Goal: Information Seeking & Learning: Check status

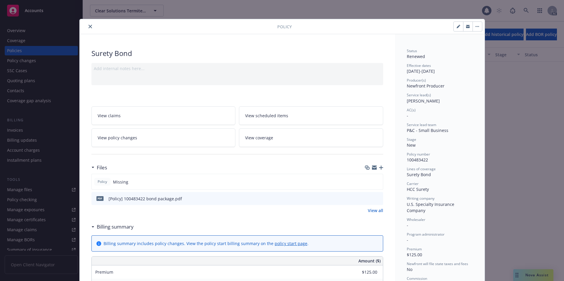
scroll to position [18, 0]
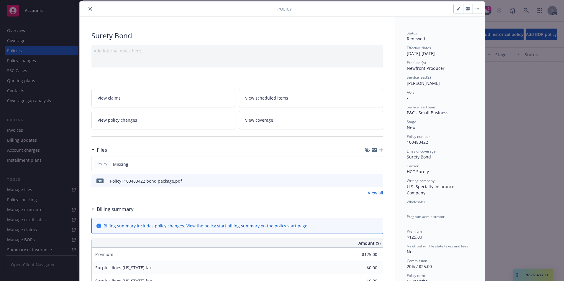
click at [88, 7] on button "close" at bounding box center [90, 8] width 7 height 7
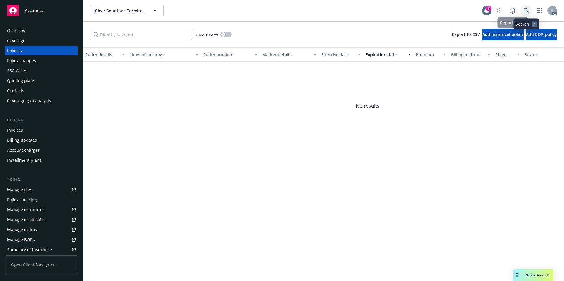
click at [526, 12] on icon at bounding box center [525, 10] width 5 height 5
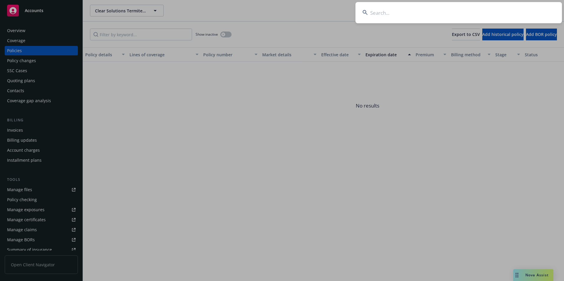
click at [492, 14] on input at bounding box center [458, 12] width 206 height 21
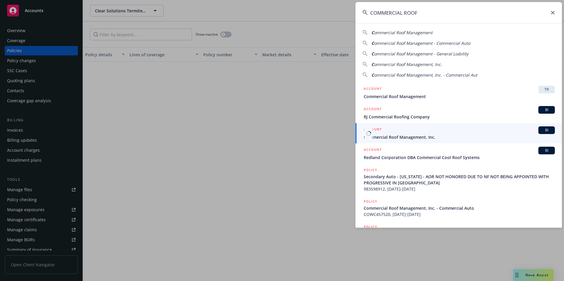
type input "COMMERCIAL ROOF"
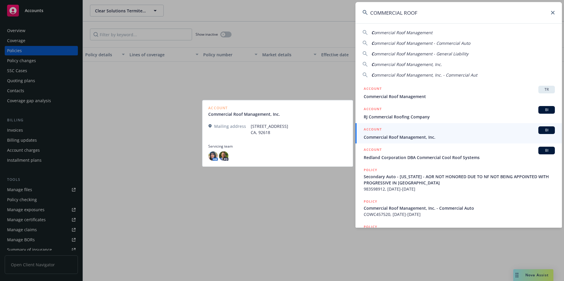
click at [400, 132] on div "ACCOUNT BI" at bounding box center [459, 131] width 191 height 8
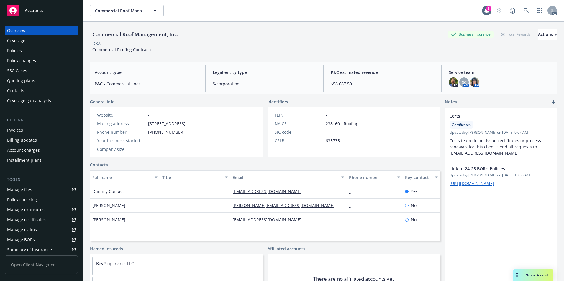
click at [35, 51] on div "Policies" at bounding box center [41, 50] width 68 height 9
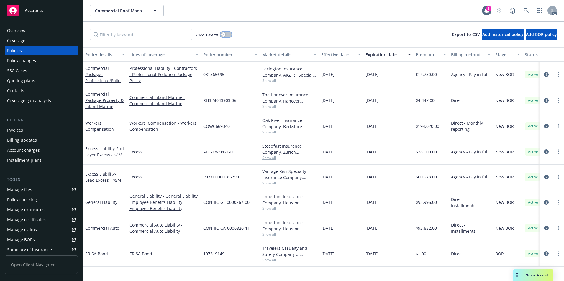
click at [228, 36] on button "button" at bounding box center [225, 35] width 11 height 6
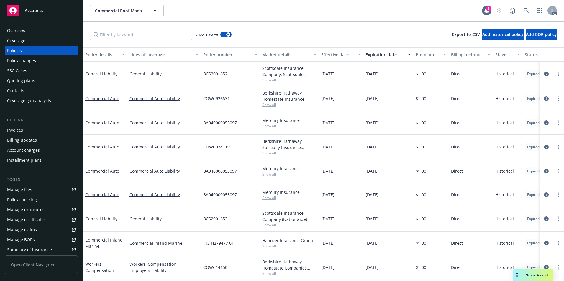
click at [330, 56] on div "Effective date" at bounding box center [337, 55] width 33 height 6
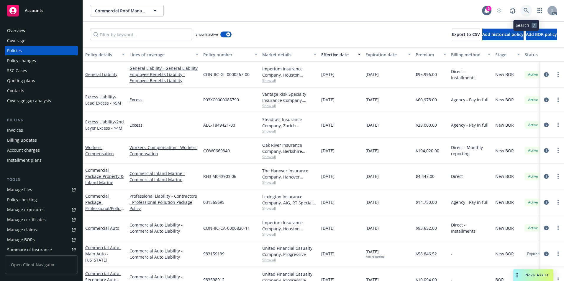
click at [524, 10] on icon at bounding box center [525, 10] width 5 height 5
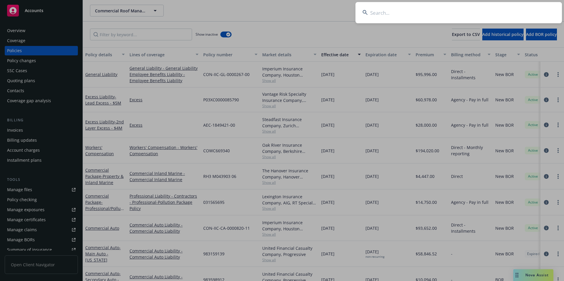
click at [471, 13] on input at bounding box center [458, 12] width 206 height 21
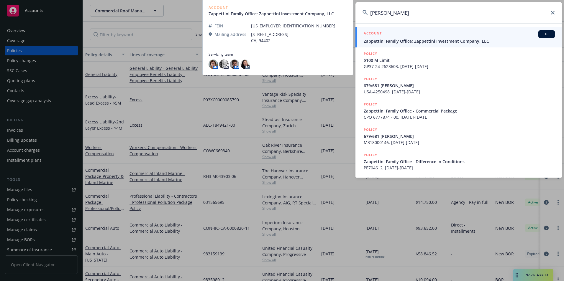
type input "JOHN ZAPPETTINI"
click at [456, 36] on div "ACCOUNT BI" at bounding box center [459, 34] width 191 height 8
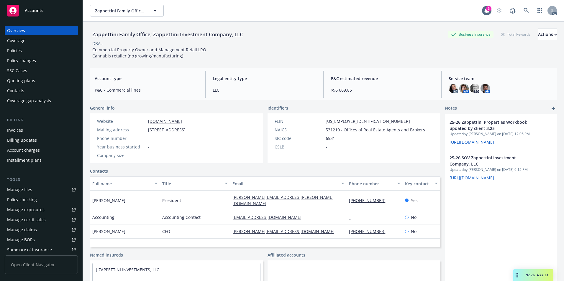
click at [28, 53] on div "Policies" at bounding box center [41, 50] width 68 height 9
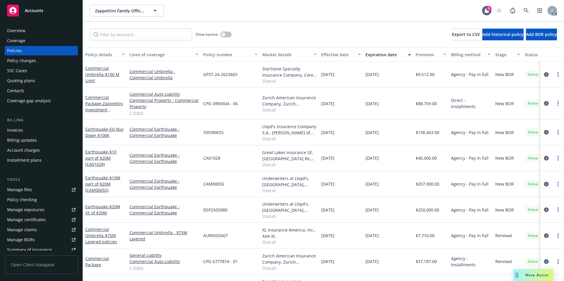
scroll to position [24, 0]
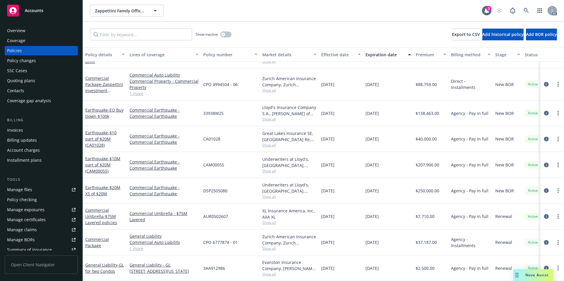
click at [226, 37] on div "Show inactive" at bounding box center [214, 35] width 36 height 12
click at [226, 35] on button "button" at bounding box center [225, 35] width 11 height 6
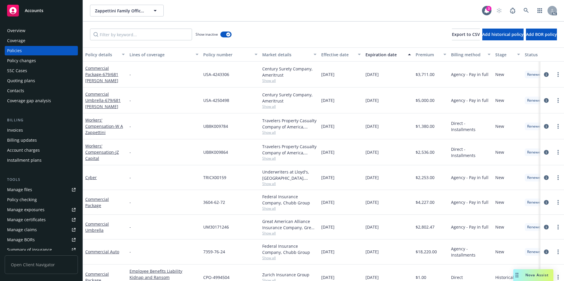
click at [335, 57] on div "Effective date" at bounding box center [337, 55] width 33 height 6
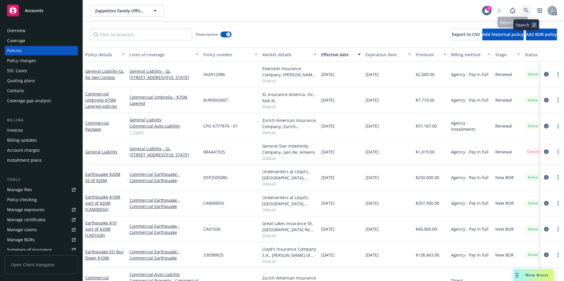
click at [526, 9] on icon at bounding box center [525, 10] width 5 height 5
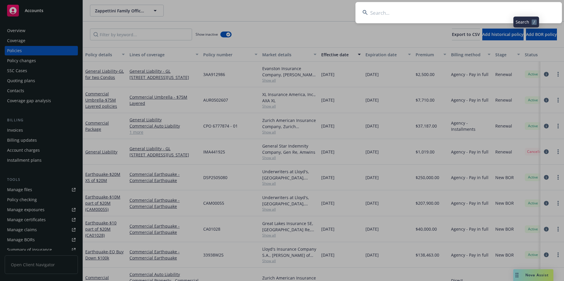
drag, startPoint x: 504, startPoint y: 9, endPoint x: 501, endPoint y: 12, distance: 4.2
click at [504, 8] on input at bounding box center [458, 12] width 206 height 21
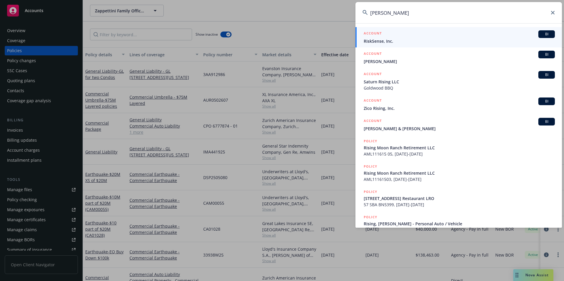
click at [370, 12] on input "Riskin" at bounding box center [458, 12] width 206 height 21
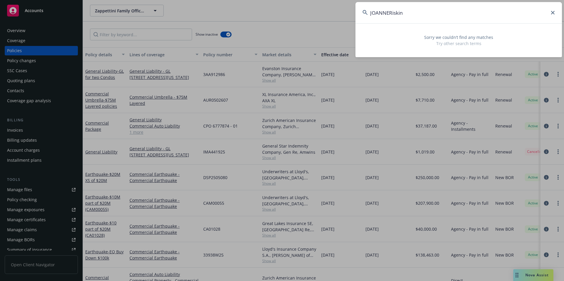
type input "JOANNE Riskin"
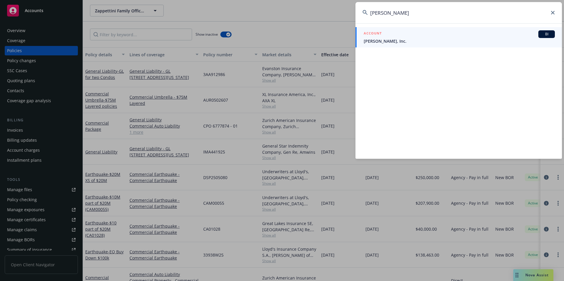
click at [382, 46] on link "ACCOUNT BI Hilbers, Inc." at bounding box center [458, 37] width 206 height 20
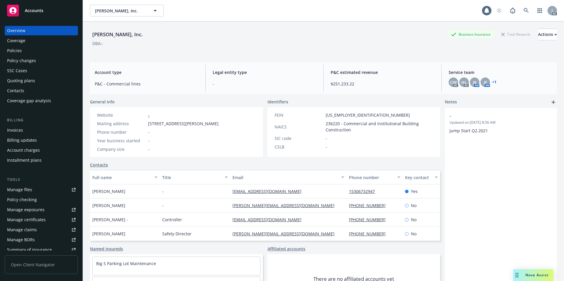
click at [45, 55] on div "Policies" at bounding box center [41, 50] width 68 height 9
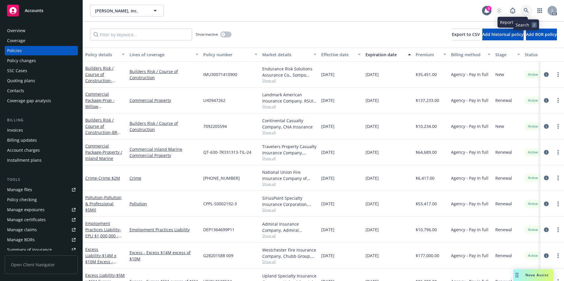
click at [524, 10] on icon at bounding box center [525, 10] width 5 height 5
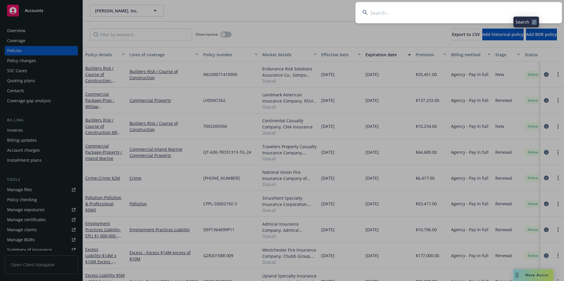
click at [473, 9] on input at bounding box center [458, 12] width 206 height 21
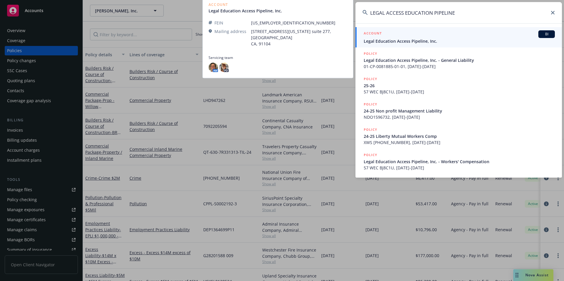
type input "LEGAL ACCESS EDUCATION PIPELINE"
click at [412, 35] on div "ACCOUNT BI" at bounding box center [459, 34] width 191 height 8
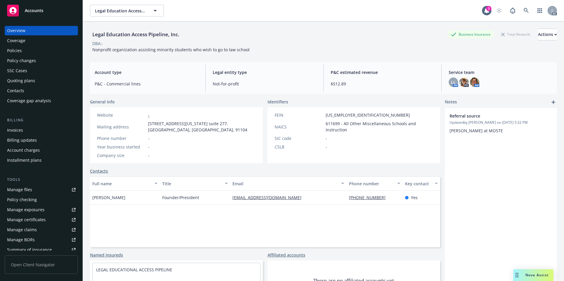
click at [45, 54] on div "Policies" at bounding box center [41, 50] width 68 height 9
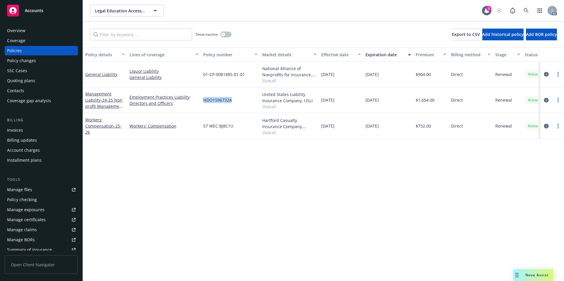
drag, startPoint x: 203, startPoint y: 104, endPoint x: 234, endPoint y: 105, distance: 30.1
click at [234, 105] on div "NDO1596732A" at bounding box center [230, 100] width 59 height 26
copy span "NDO1596732A"
click at [528, 10] on link at bounding box center [526, 11] width 12 height 12
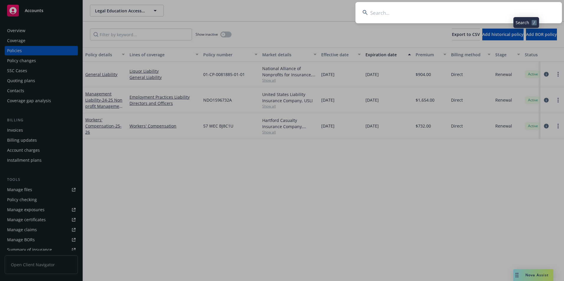
click at [488, 13] on input at bounding box center [458, 12] width 206 height 21
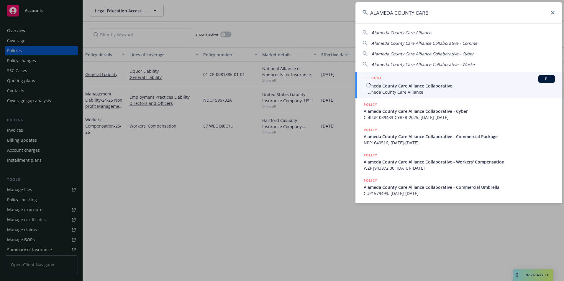
type input "ALAMEDA COUNTY CARE"
click at [410, 87] on span "Alameda County Care Alliance Collaborative" at bounding box center [459, 86] width 191 height 6
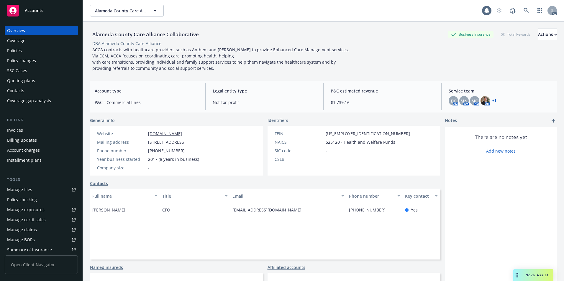
click at [34, 51] on div "Policies" at bounding box center [41, 50] width 68 height 9
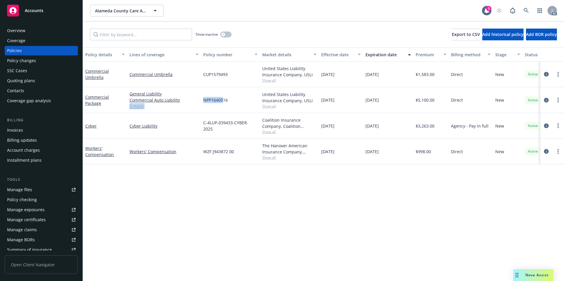
drag, startPoint x: 201, startPoint y: 102, endPoint x: 224, endPoint y: 102, distance: 22.7
click at [224, 102] on div "Commercial Package General Liability Commercial Auto Liability Employment Pract…" at bounding box center [367, 100] width 569 height 26
drag, startPoint x: 224, startPoint y: 102, endPoint x: 209, endPoint y: 108, distance: 15.8
click at [216, 108] on div "NPP1640516" at bounding box center [230, 100] width 59 height 26
click at [201, 104] on div "General Liability Commercial Auto Liability Employment Practices Liability Dire…" at bounding box center [164, 100] width 74 height 26
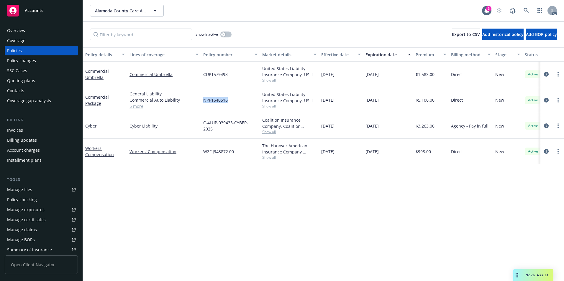
drag, startPoint x: 203, startPoint y: 101, endPoint x: 228, endPoint y: 101, distance: 25.1
click at [228, 101] on div "NPP1640516" at bounding box center [230, 100] width 59 height 26
copy span "NPP1640516"
click at [522, 11] on link at bounding box center [526, 11] width 12 height 12
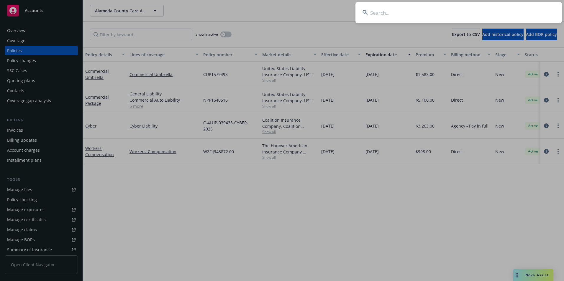
click at [468, 10] on input at bounding box center [458, 12] width 206 height 21
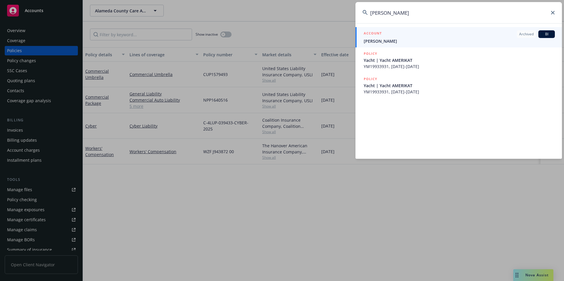
type input "MATTHEW MULLETT"
click at [412, 37] on div "ACCOUNT Archived BI" at bounding box center [459, 34] width 191 height 8
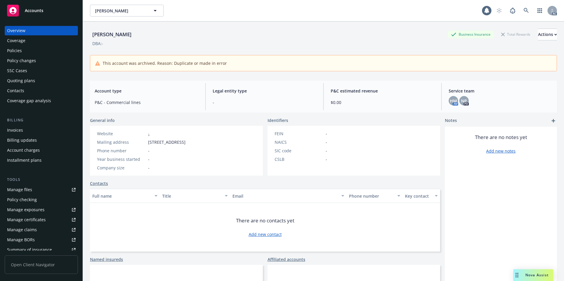
click at [23, 54] on div "Policies" at bounding box center [41, 50] width 68 height 9
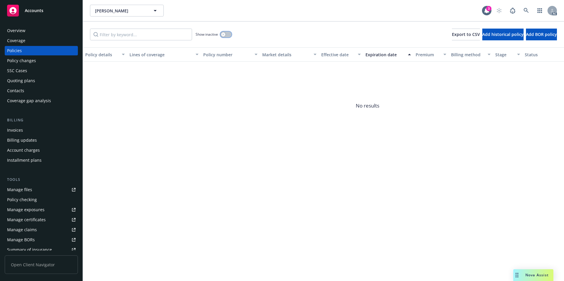
click at [226, 33] on button "button" at bounding box center [225, 35] width 11 height 6
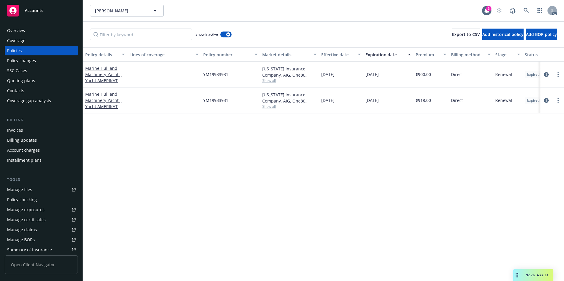
click at [331, 52] on div "Effective date" at bounding box center [337, 55] width 33 height 6
click at [331, 53] on div "Effective date" at bounding box center [337, 55] width 33 height 6
drag, startPoint x: 199, startPoint y: 79, endPoint x: 228, endPoint y: 83, distance: 29.1
click at [228, 83] on div "Marine Hull and Machinery - Yacht | Yacht AMERIKAT - YM19933931 New Hampshire I…" at bounding box center [367, 75] width 569 height 26
copy div "YM19933931"
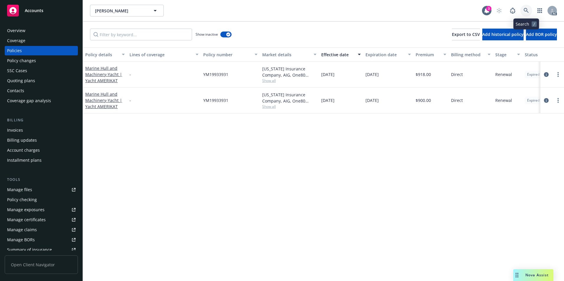
click at [521, 9] on link at bounding box center [526, 11] width 12 height 12
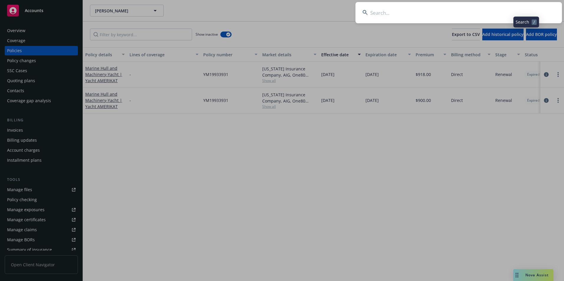
click at [482, 11] on input at bounding box center [458, 12] width 206 height 21
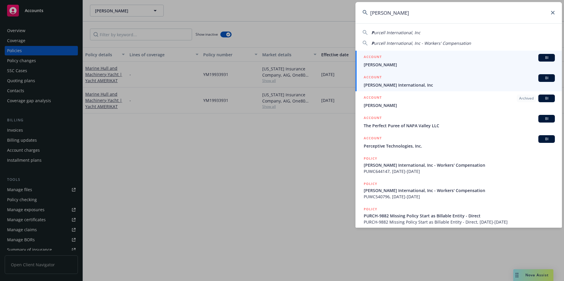
type input "PURCE"
click at [395, 88] on span "Purcell International, Inc" at bounding box center [459, 85] width 191 height 6
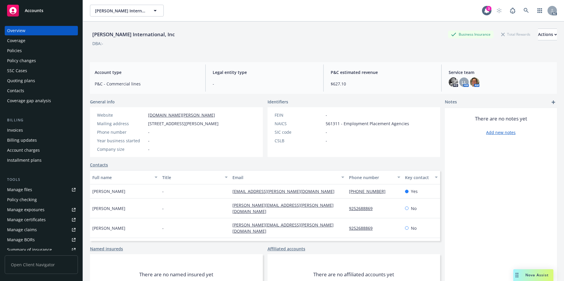
click at [43, 47] on div "Policies" at bounding box center [41, 50] width 68 height 9
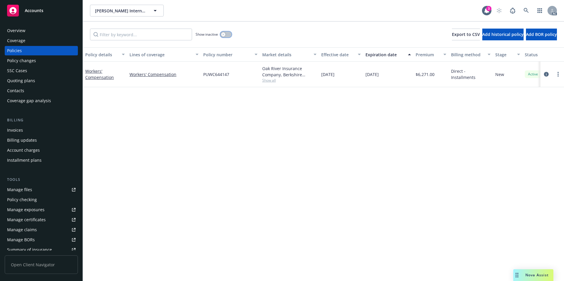
click at [228, 36] on button "button" at bounding box center [225, 35] width 11 height 6
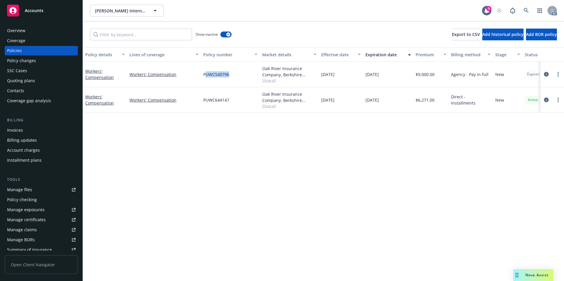
drag, startPoint x: 205, startPoint y: 75, endPoint x: 229, endPoint y: 79, distance: 24.5
click at [229, 79] on div "PUWC540796" at bounding box center [230, 75] width 59 height 26
drag, startPoint x: 229, startPoint y: 79, endPoint x: 222, endPoint y: 155, distance: 76.7
click at [222, 155] on div "Policy details Lines of coverage Policy number Market details Effective date Ex…" at bounding box center [323, 164] width 481 height 234
drag, startPoint x: 203, startPoint y: 77, endPoint x: 231, endPoint y: 79, distance: 27.8
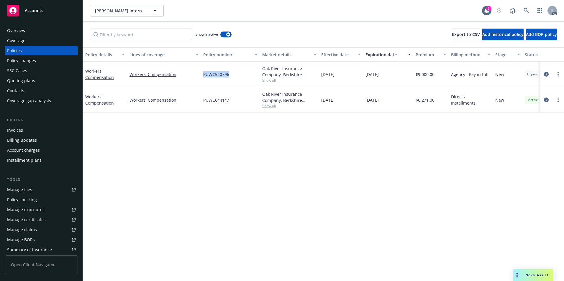
click at [231, 79] on div "PUWC540796" at bounding box center [230, 75] width 59 height 26
click at [104, 77] on link "Workers' Compensation" at bounding box center [99, 74] width 29 height 12
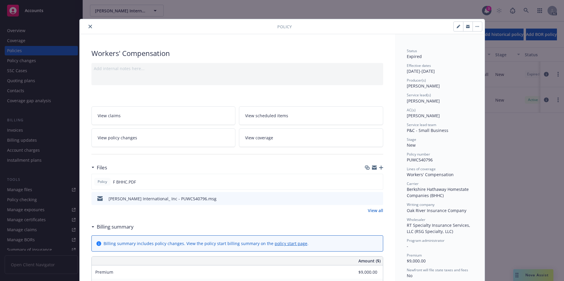
click at [88, 27] on icon "close" at bounding box center [90, 27] width 4 height 4
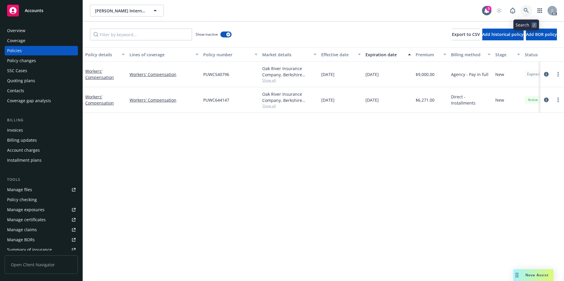
click at [528, 10] on icon at bounding box center [525, 10] width 5 height 5
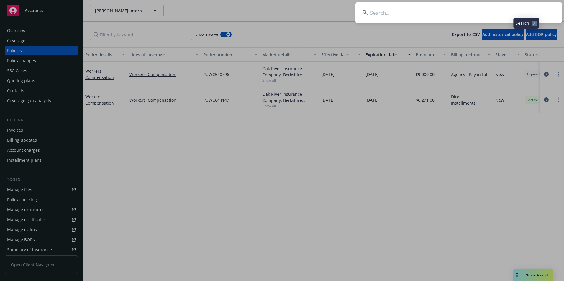
click at [484, 10] on input at bounding box center [458, 12] width 206 height 21
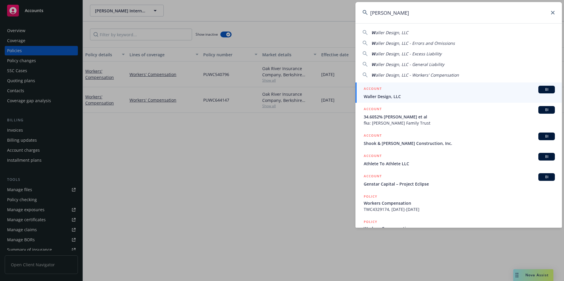
type input "WALLER"
click at [380, 93] on div "ACCOUNT BI" at bounding box center [459, 90] width 191 height 8
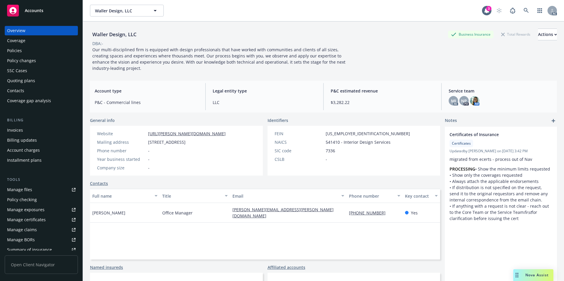
click at [29, 49] on div "Policies" at bounding box center [41, 50] width 68 height 9
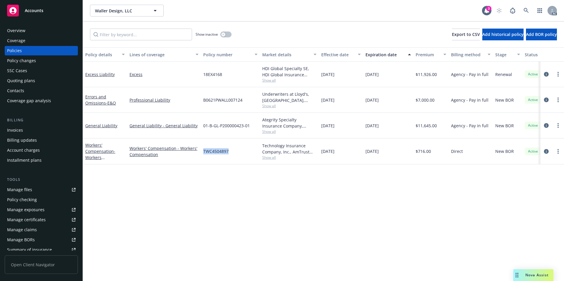
drag, startPoint x: 203, startPoint y: 156, endPoint x: 229, endPoint y: 158, distance: 26.0
click at [229, 158] on div "TWC4504897" at bounding box center [230, 152] width 59 height 26
copy span "TWC4504897"
click at [527, 7] on link at bounding box center [526, 11] width 12 height 12
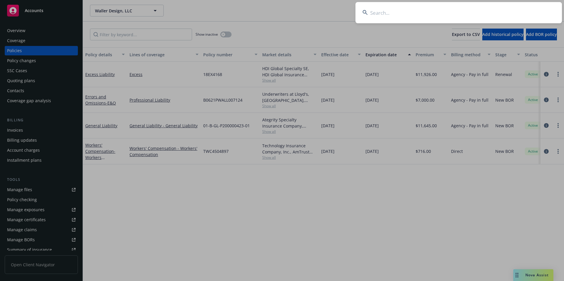
click at [440, 19] on input at bounding box center [458, 12] width 206 height 21
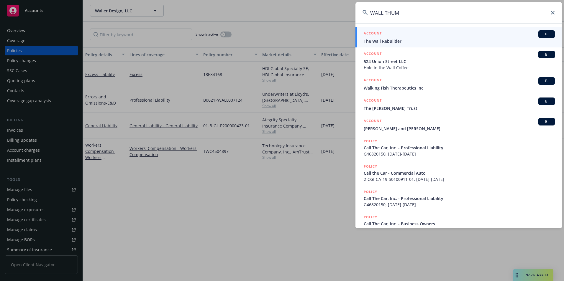
type input "WALL THUMB"
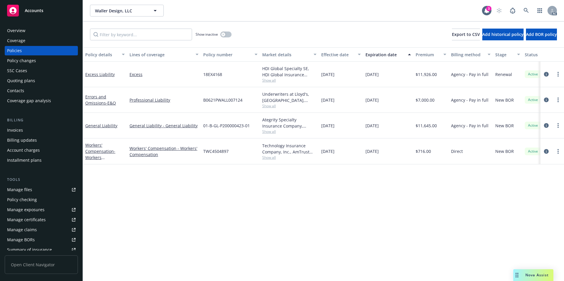
drag, startPoint x: 191, startPoint y: 213, endPoint x: 212, endPoint y: 209, distance: 21.1
click at [191, 213] on div "Policy details Lines of coverage Policy number Market details Effective date Ex…" at bounding box center [323, 164] width 481 height 234
click at [524, 9] on icon at bounding box center [525, 10] width 5 height 5
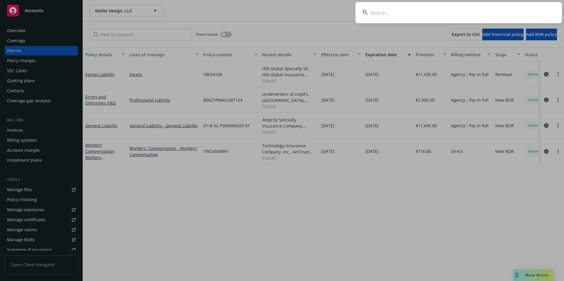
drag, startPoint x: 507, startPoint y: 13, endPoint x: 504, endPoint y: 11, distance: 3.4
click at [506, 13] on input at bounding box center [458, 12] width 206 height 21
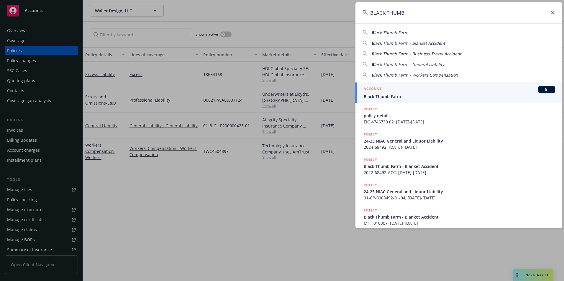
type input "BLACK THUMB"
click at [424, 88] on div "ACCOUNT BI" at bounding box center [459, 90] width 191 height 8
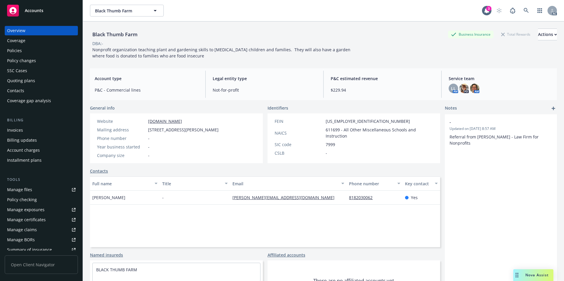
click at [31, 50] on div "Policies" at bounding box center [41, 50] width 68 height 9
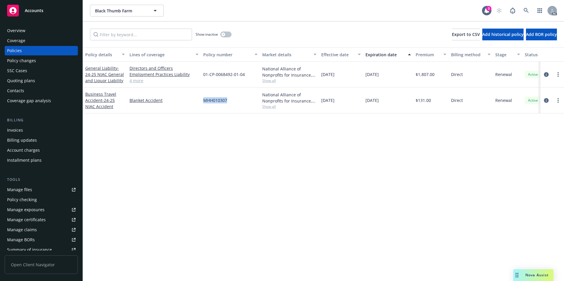
drag, startPoint x: 204, startPoint y: 106, endPoint x: 228, endPoint y: 105, distance: 23.6
click at [228, 105] on div "MHH010307" at bounding box center [230, 101] width 59 height 26
copy span "MHH010307"
click at [98, 107] on span "- 24-25 NIAC Accident" at bounding box center [99, 104] width 29 height 12
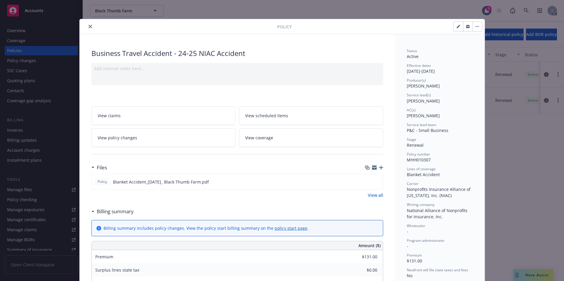
click at [87, 27] on button "close" at bounding box center [90, 26] width 7 height 7
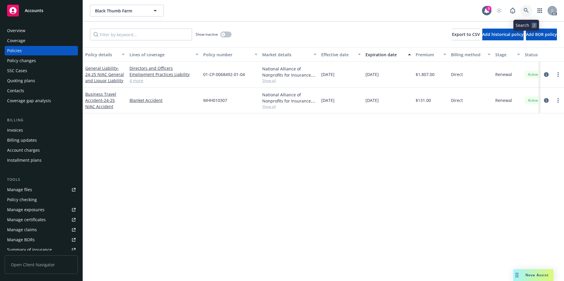
click at [525, 8] on icon at bounding box center [525, 10] width 5 height 5
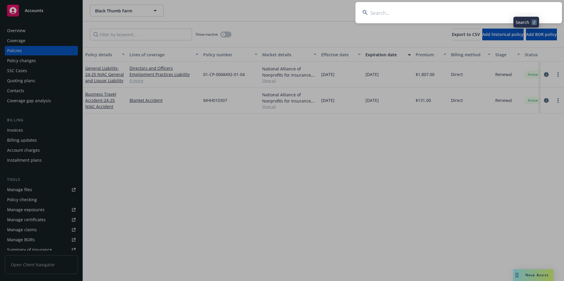
click at [497, 11] on input at bounding box center [458, 12] width 206 height 21
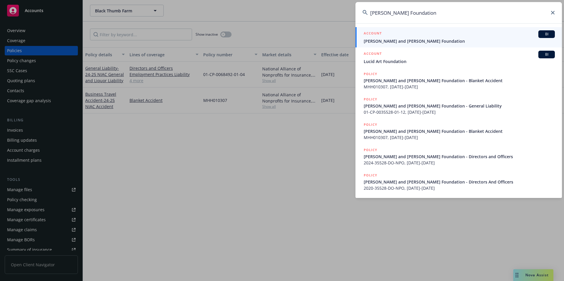
type input "Roybal Foundation"
click at [430, 38] on span "[PERSON_NAME] and [PERSON_NAME] Foundation" at bounding box center [459, 41] width 191 height 6
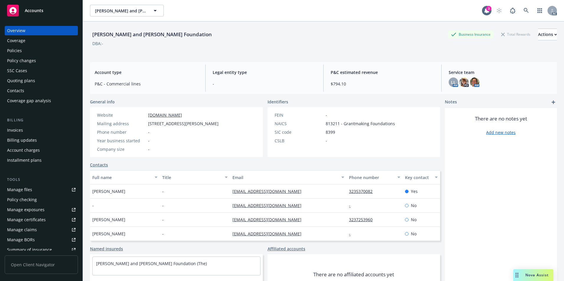
click at [32, 52] on div "Policies" at bounding box center [41, 50] width 68 height 9
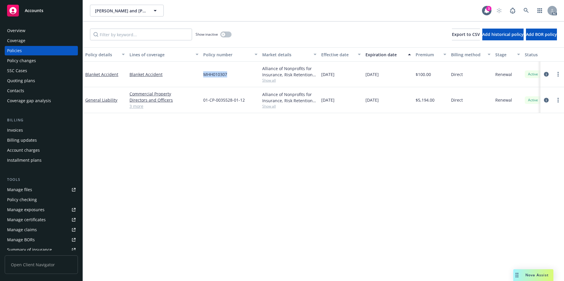
drag, startPoint x: 201, startPoint y: 77, endPoint x: 226, endPoint y: 77, distance: 25.4
click at [226, 77] on div "MHH010307" at bounding box center [230, 75] width 59 height 26
copy span "MHH010307"
click at [102, 74] on link "Blanket Accident" at bounding box center [101, 75] width 33 height 6
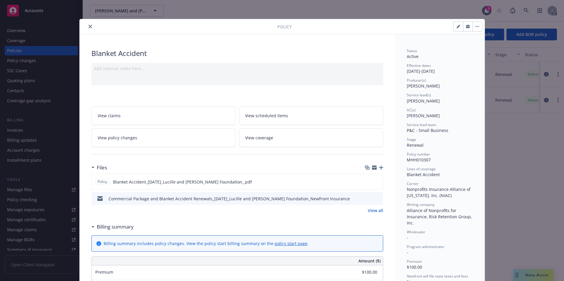
click at [87, 28] on button "close" at bounding box center [90, 26] width 7 height 7
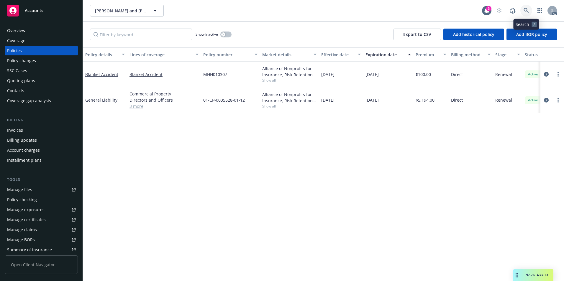
click at [526, 8] on icon at bounding box center [525, 10] width 5 height 5
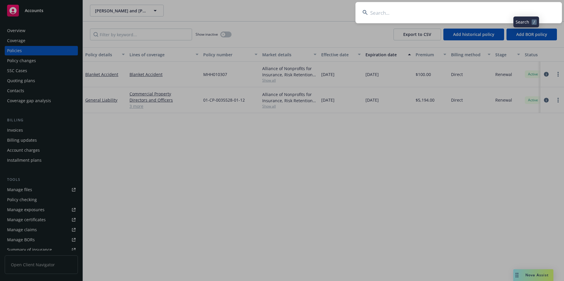
click at [472, 8] on input at bounding box center [458, 12] width 206 height 21
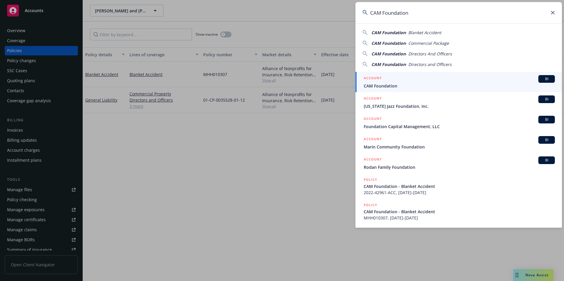
type input "CAM Foundation"
click at [380, 86] on span "CAM Foundation" at bounding box center [459, 86] width 191 height 6
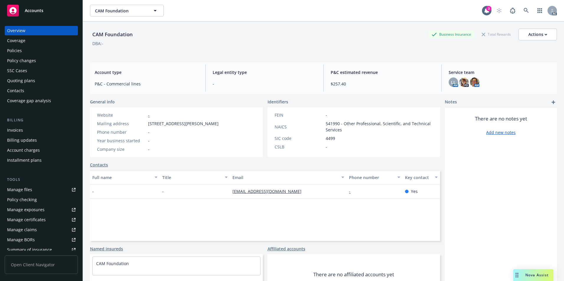
click at [17, 51] on div "Policies" at bounding box center [14, 50] width 15 height 9
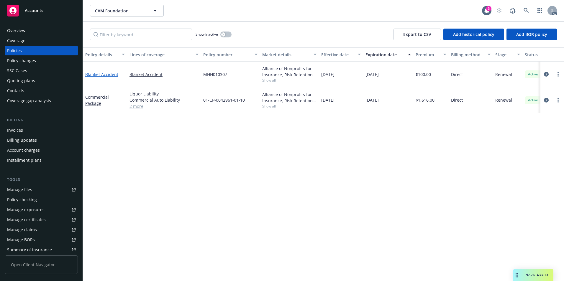
click at [99, 74] on link "Blanket Accident" at bounding box center [101, 75] width 33 height 6
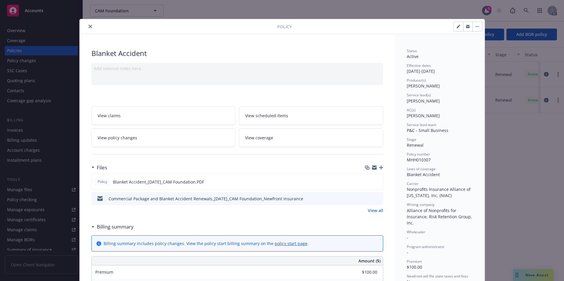
click at [88, 25] on icon "close" at bounding box center [90, 27] width 4 height 4
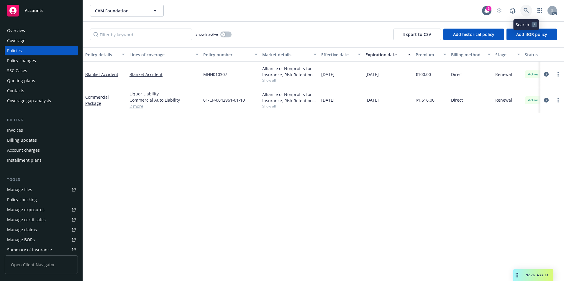
click at [527, 10] on icon at bounding box center [525, 10] width 5 height 5
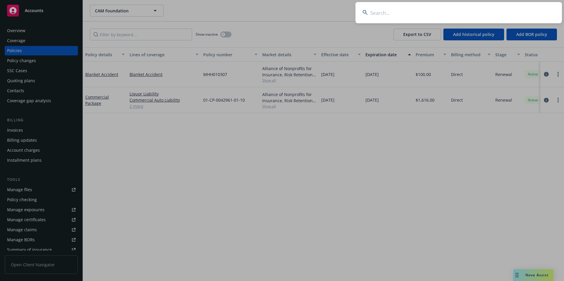
click at [488, 14] on input at bounding box center [458, 12] width 206 height 21
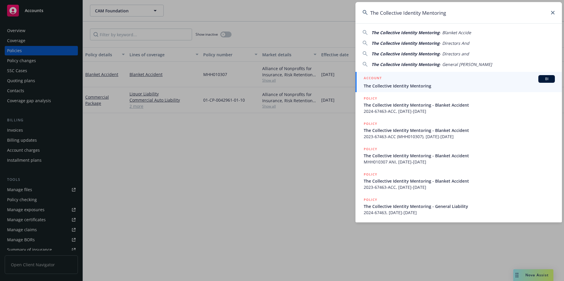
type input "The Collective Identity Mentoring"
click at [423, 82] on div "ACCOUNT BI" at bounding box center [459, 79] width 191 height 8
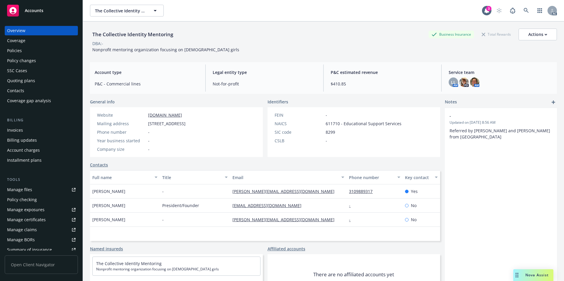
click at [27, 51] on div "Policies" at bounding box center [41, 50] width 68 height 9
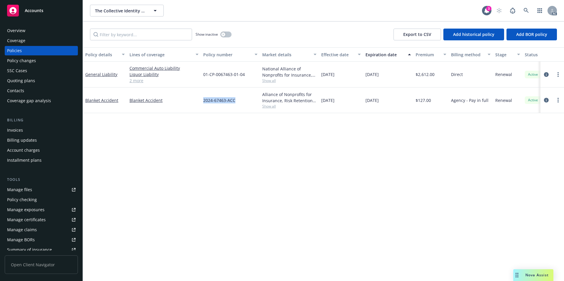
drag, startPoint x: 203, startPoint y: 104, endPoint x: 234, endPoint y: 107, distance: 32.0
click at [234, 107] on div "2024-67463-ACC" at bounding box center [230, 101] width 59 height 26
copy span "2024-67463-ACC"
click at [97, 100] on link "Blanket Accident" at bounding box center [101, 101] width 33 height 6
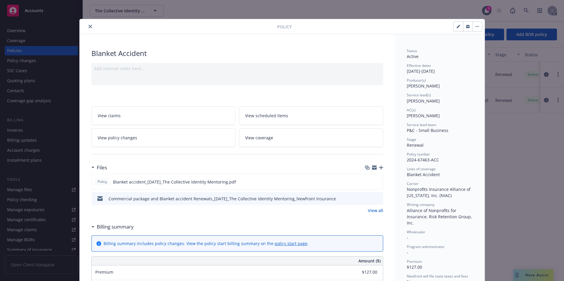
drag, startPoint x: 88, startPoint y: 25, endPoint x: 91, endPoint y: 27, distance: 3.0
click at [88, 25] on icon "close" at bounding box center [90, 27] width 4 height 4
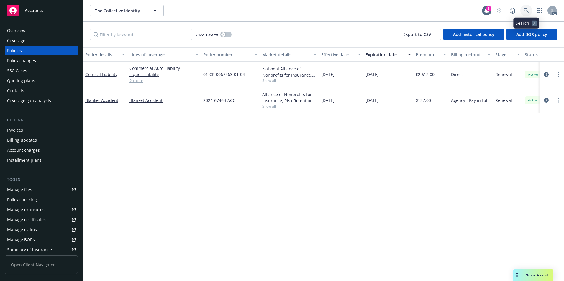
click at [526, 8] on link at bounding box center [526, 11] width 12 height 12
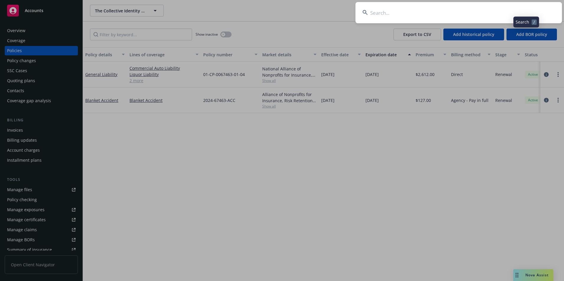
click at [503, 10] on input at bounding box center [458, 12] width 206 height 21
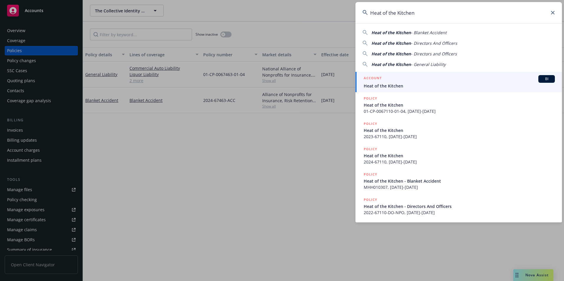
type input "Heat of the Kitchen"
click at [390, 85] on span "Heat of the Kitchen" at bounding box center [459, 86] width 191 height 6
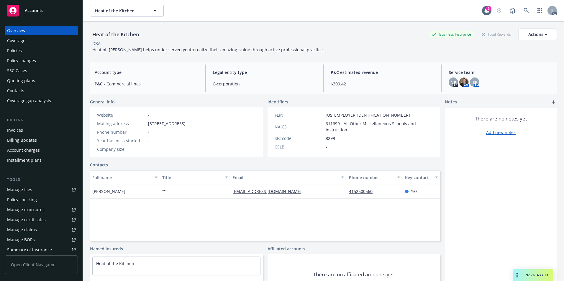
click at [23, 52] on div "Policies" at bounding box center [41, 50] width 68 height 9
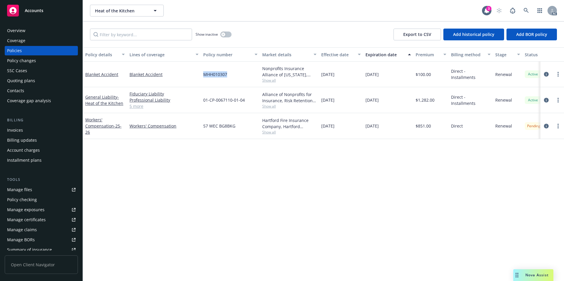
drag, startPoint x: 202, startPoint y: 80, endPoint x: 229, endPoint y: 81, distance: 27.7
click at [229, 81] on div "MHH010307" at bounding box center [230, 75] width 59 height 26
copy span "MHH010307"
drag, startPoint x: 233, startPoint y: 200, endPoint x: 230, endPoint y: 195, distance: 5.8
click at [230, 196] on div "Policy details Lines of coverage Policy number Market details Effective date Ex…" at bounding box center [323, 164] width 481 height 234
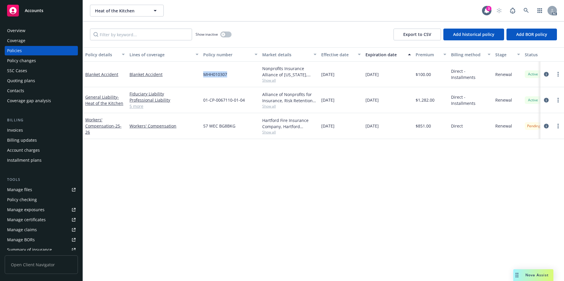
drag, startPoint x: 204, startPoint y: 78, endPoint x: 227, endPoint y: 79, distance: 22.4
click at [227, 79] on div "MHH010307" at bounding box center [230, 75] width 59 height 26
copy span "MHH010307"
drag, startPoint x: 288, startPoint y: 196, endPoint x: 258, endPoint y: 183, distance: 32.9
click at [285, 195] on div "Policy details Lines of coverage Policy number Market details Effective date Ex…" at bounding box center [323, 164] width 481 height 234
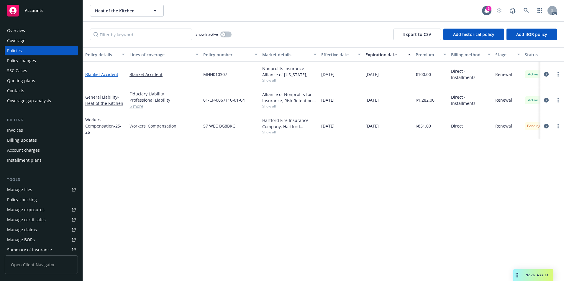
click at [106, 75] on link "Blanket Accident" at bounding box center [101, 75] width 33 height 6
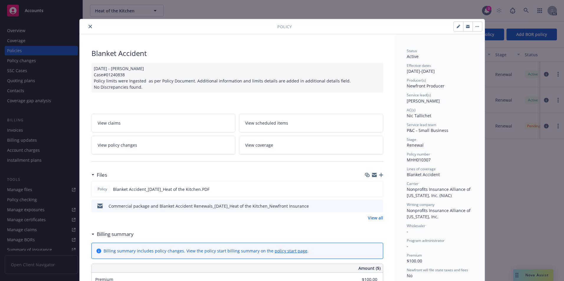
click at [87, 24] on button "close" at bounding box center [90, 26] width 7 height 7
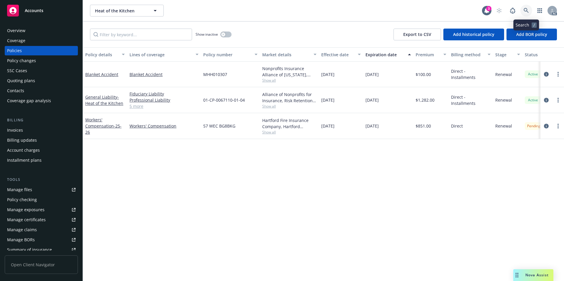
click at [522, 9] on link at bounding box center [526, 11] width 12 height 12
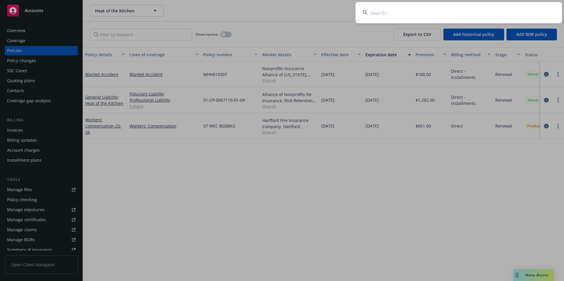
click at [478, 5] on input at bounding box center [458, 12] width 206 height 21
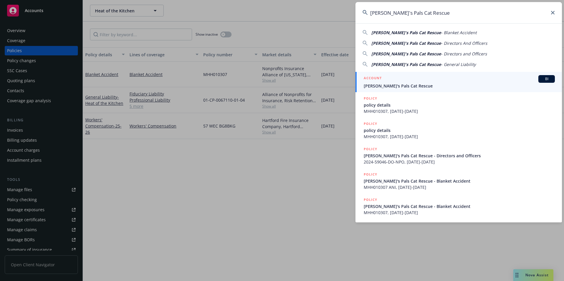
type input "[PERSON_NAME]'s Pals Cat Rescue"
click at [419, 84] on span "[PERSON_NAME]'s Pals Cat Rescue" at bounding box center [459, 86] width 191 height 6
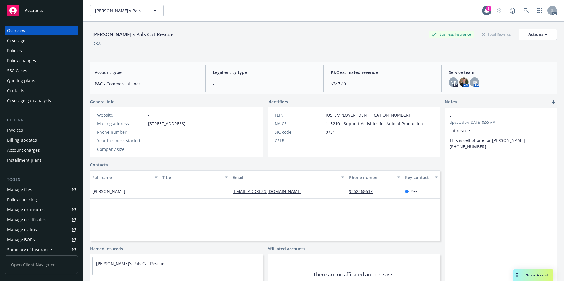
click at [23, 52] on div "Policies" at bounding box center [41, 50] width 68 height 9
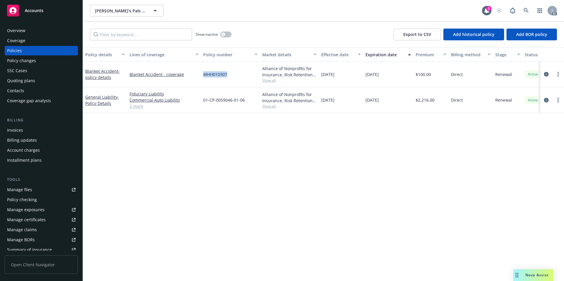
drag, startPoint x: 207, startPoint y: 76, endPoint x: 227, endPoint y: 79, distance: 20.3
click at [227, 79] on div "Blanket Accident - policy details Blanket Accident - coverage MHH010307 Allianc…" at bounding box center [367, 75] width 569 height 26
click at [98, 73] on link "Blanket Accident - policy details" at bounding box center [102, 74] width 35 height 12
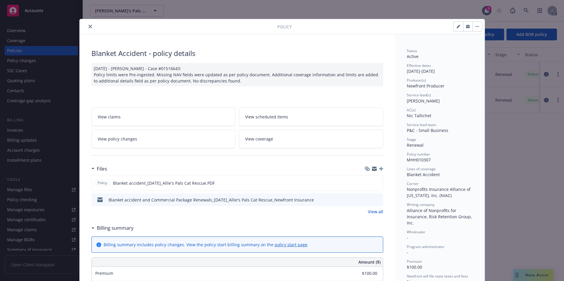
click at [87, 27] on button "close" at bounding box center [90, 26] width 7 height 7
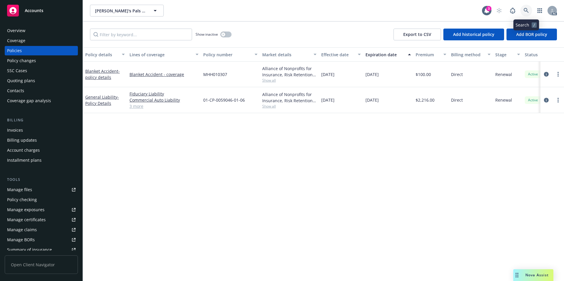
click at [528, 11] on icon at bounding box center [525, 10] width 5 height 5
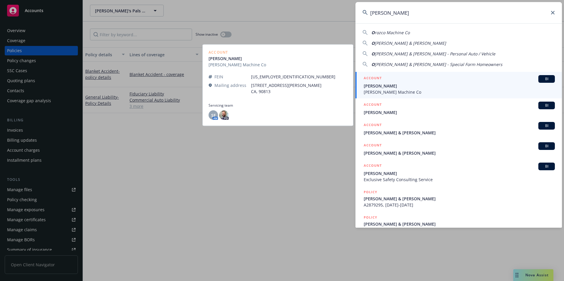
type input "[PERSON_NAME]"
click at [401, 85] on span "[PERSON_NAME]" at bounding box center [459, 86] width 191 height 6
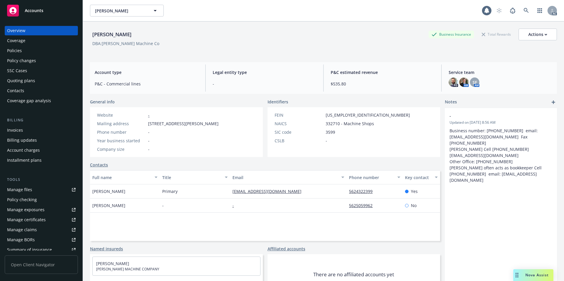
click at [18, 48] on div "Policies" at bounding box center [14, 50] width 15 height 9
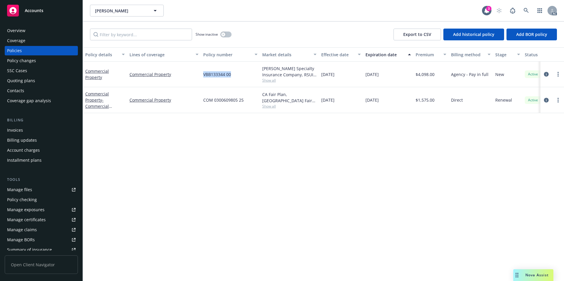
drag, startPoint x: 201, startPoint y: 78, endPoint x: 234, endPoint y: 78, distance: 33.9
click at [235, 78] on div "Commercial Property Commercial Property VBB133344 00 [PERSON_NAME] Specialty In…" at bounding box center [367, 75] width 569 height 26
click at [99, 71] on link "Commercial Property" at bounding box center [97, 74] width 24 height 12
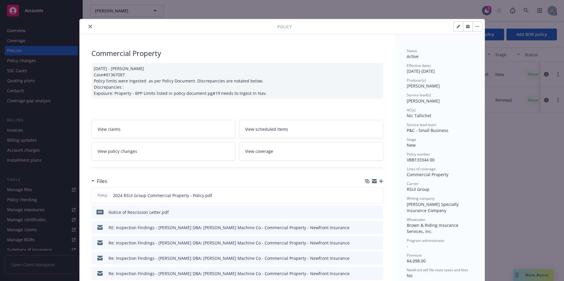
click at [88, 27] on icon "close" at bounding box center [90, 27] width 4 height 4
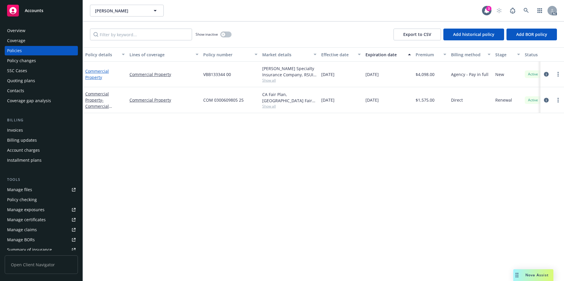
click at [92, 75] on link "Commercial Property" at bounding box center [97, 74] width 24 height 12
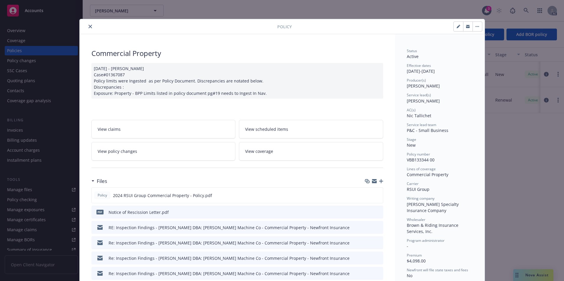
scroll to position [18, 0]
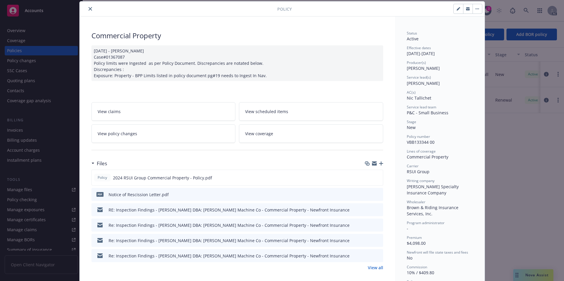
click at [88, 6] on button "close" at bounding box center [90, 8] width 7 height 7
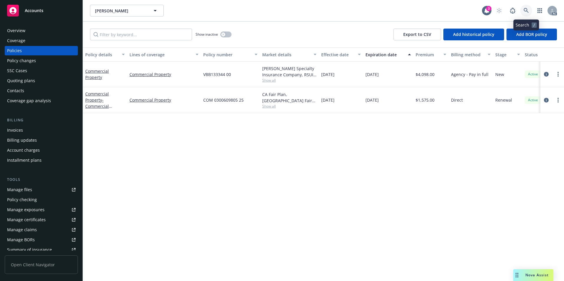
click at [527, 9] on icon at bounding box center [525, 10] width 5 height 5
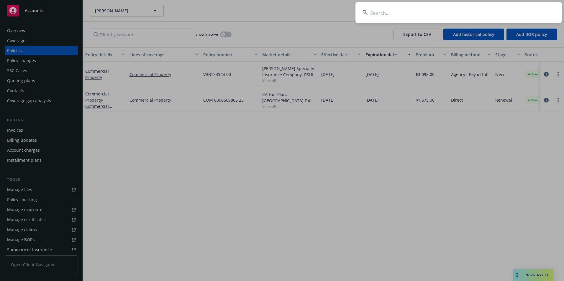
click at [490, 10] on input at bounding box center [458, 12] width 206 height 21
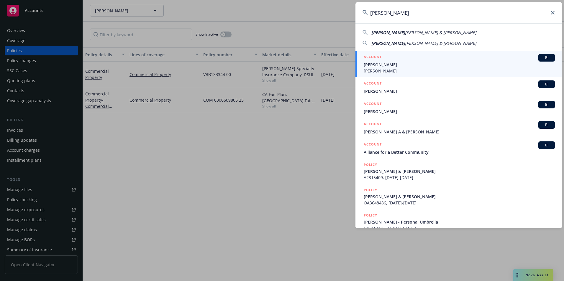
type input "[PERSON_NAME]"
click at [426, 64] on span "[PERSON_NAME]" at bounding box center [459, 65] width 191 height 6
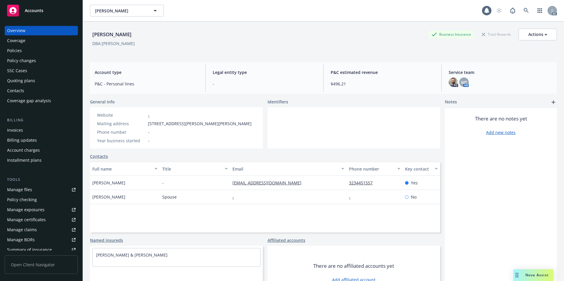
click at [41, 55] on div "Policies" at bounding box center [41, 50] width 68 height 9
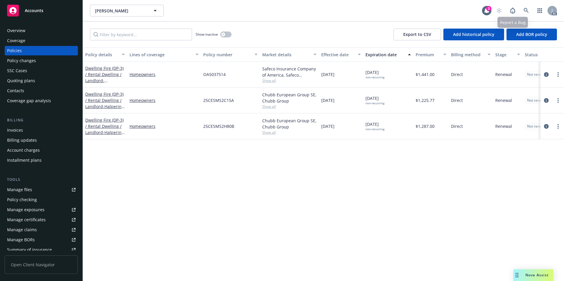
click at [532, 9] on div "AC" at bounding box center [525, 11] width 64 height 12
click at [526, 11] on icon at bounding box center [525, 10] width 5 height 5
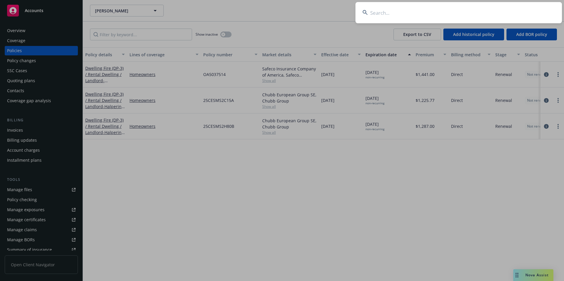
click at [485, 9] on input at bounding box center [458, 12] width 206 height 21
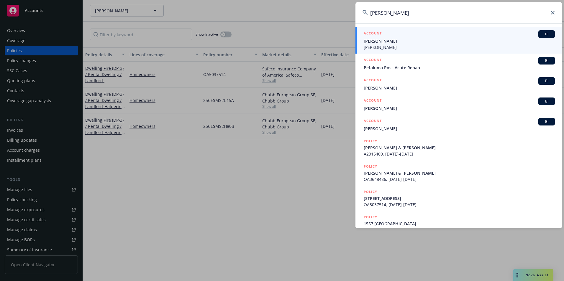
type input "[PERSON_NAME]"
click at [470, 39] on span "[PERSON_NAME]" at bounding box center [459, 41] width 191 height 6
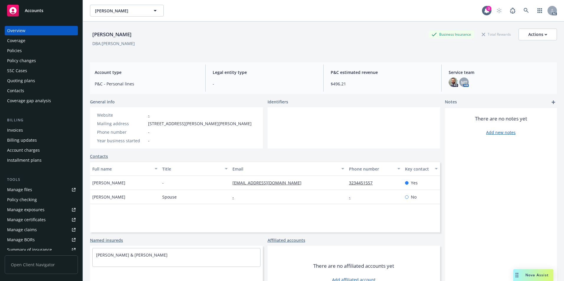
click at [48, 53] on div "Policies" at bounding box center [41, 50] width 68 height 9
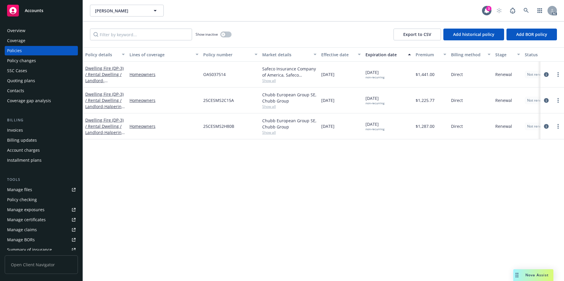
click at [234, 34] on div "Show inactive Export to CSV Add historical policy Add BOR policy" at bounding box center [323, 35] width 481 height 26
click at [229, 34] on button "button" at bounding box center [225, 35] width 11 height 6
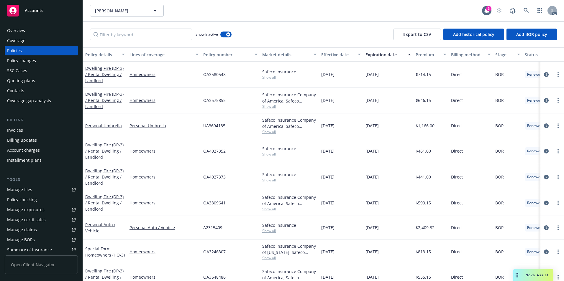
click at [333, 54] on div "Effective date" at bounding box center [337, 55] width 33 height 6
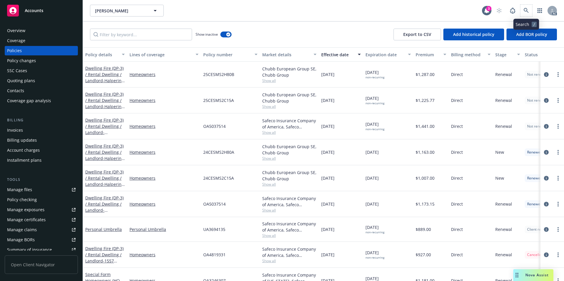
click at [531, 6] on span at bounding box center [526, 11] width 12 height 12
click at [523, 9] on icon at bounding box center [525, 10] width 5 height 5
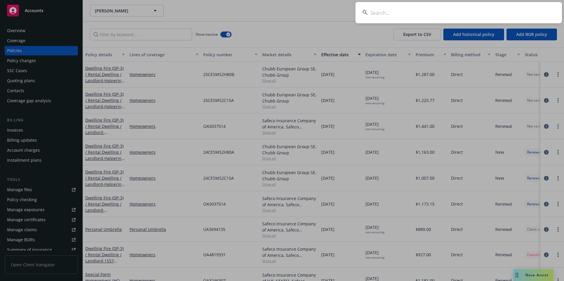
click at [496, 12] on input at bounding box center [458, 12] width 206 height 21
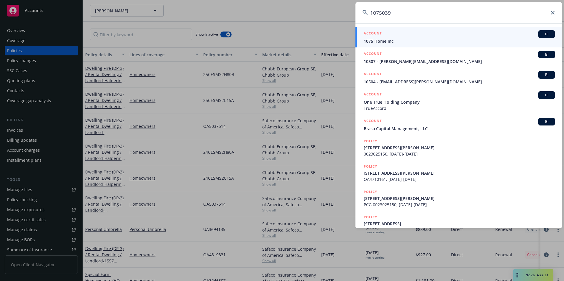
type input "10750394"
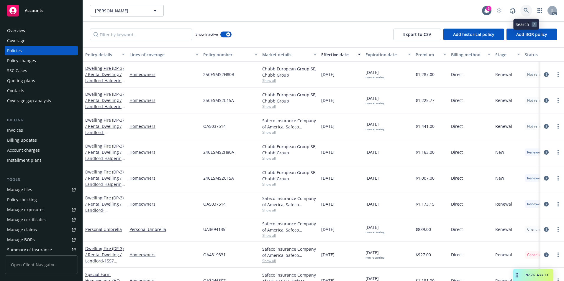
click at [524, 10] on icon at bounding box center [525, 10] width 5 height 5
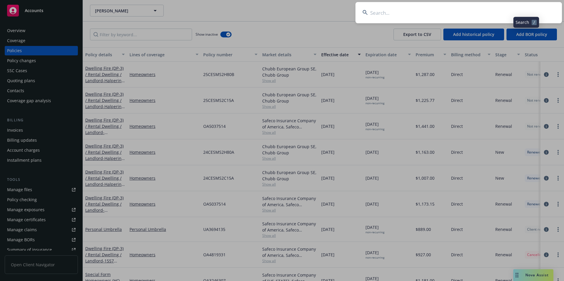
click at [487, 14] on input at bounding box center [458, 12] width 206 height 21
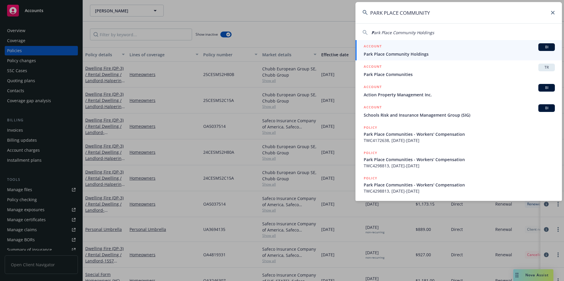
type input "PARK PLACE COMMUNITY"
click at [406, 46] on div "ACCOUNT BI" at bounding box center [459, 47] width 191 height 8
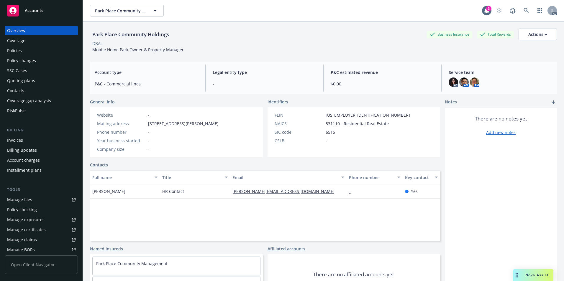
click at [37, 52] on div "Policies" at bounding box center [41, 50] width 68 height 9
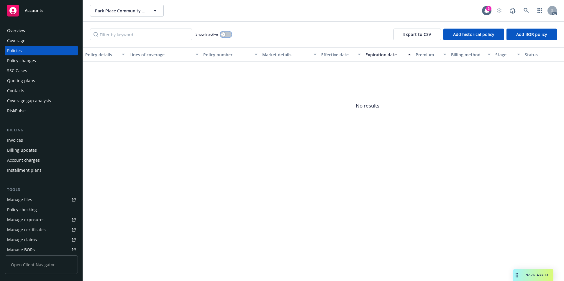
click at [227, 34] on button "button" at bounding box center [225, 35] width 11 height 6
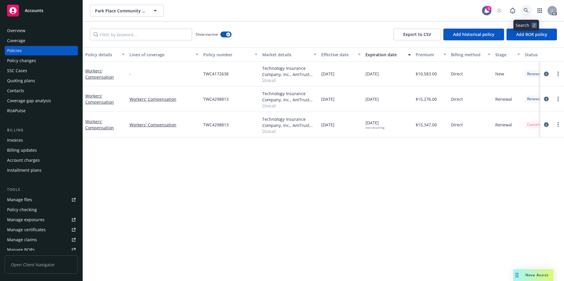
click at [528, 10] on icon at bounding box center [525, 10] width 5 height 5
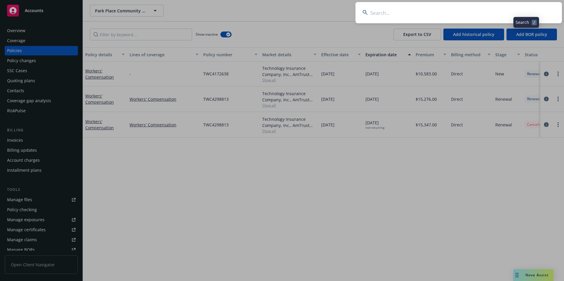
click at [488, 9] on input at bounding box center [458, 12] width 206 height 21
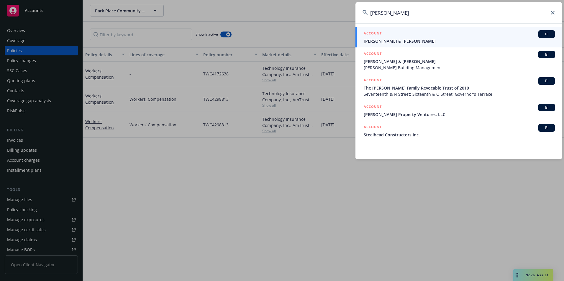
drag, startPoint x: 486, startPoint y: 14, endPoint x: 347, endPoint y: 13, distance: 138.6
click at [347, 13] on div "[PERSON_NAME] ACCOUNT BI [PERSON_NAME] & [PERSON_NAME] ACCOUNT BI [PERSON_NAME]…" at bounding box center [282, 140] width 564 height 281
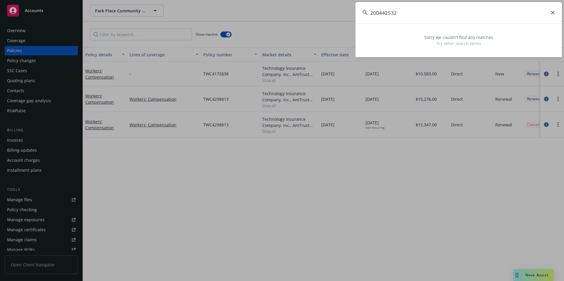
type input "200442532"
click at [553, 12] on icon at bounding box center [553, 13] width 4 height 4
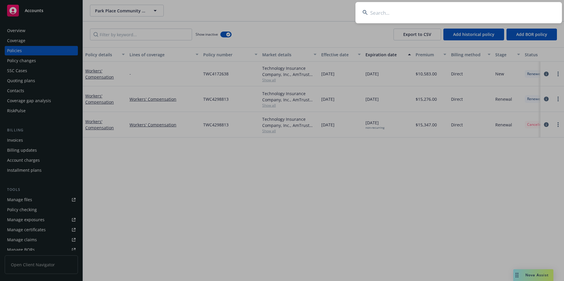
drag, startPoint x: 357, startPoint y: 229, endPoint x: 352, endPoint y: 242, distance: 14.1
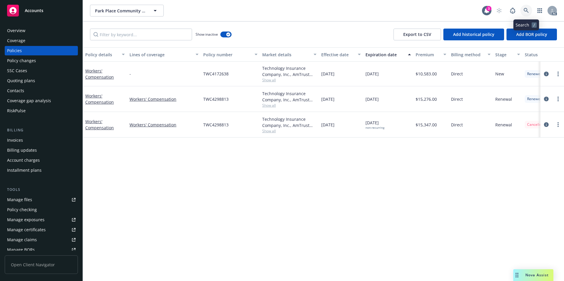
click at [526, 9] on icon at bounding box center [525, 10] width 5 height 5
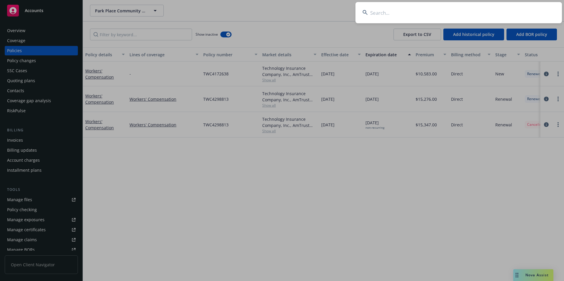
click at [436, 13] on input at bounding box center [458, 12] width 206 height 21
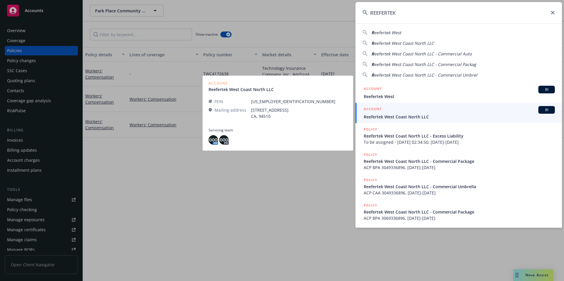
type input "REEFERTEK"
click at [400, 114] on span "Reefertek West Coast North LLC" at bounding box center [459, 117] width 191 height 6
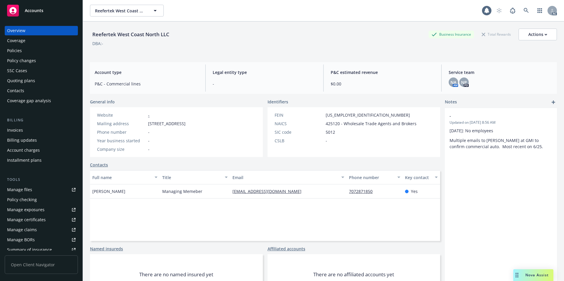
click at [41, 49] on div "Policies" at bounding box center [41, 50] width 68 height 9
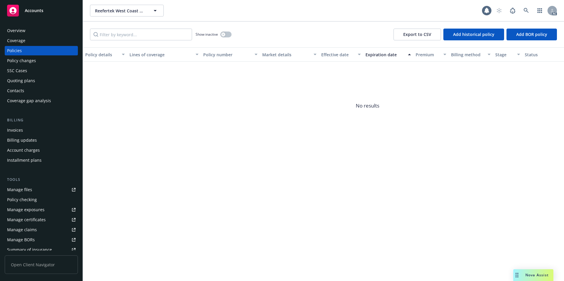
click at [231, 37] on div "Show inactive" at bounding box center [214, 35] width 36 height 12
click at [230, 34] on button "button" at bounding box center [225, 35] width 11 height 6
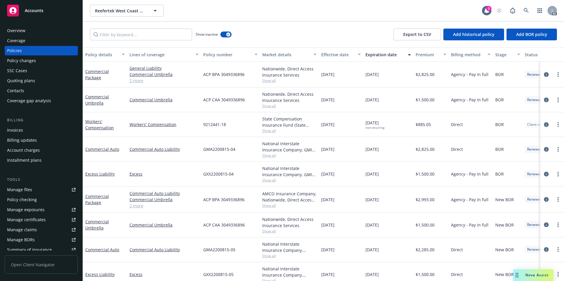
click at [335, 53] on div "Effective date" at bounding box center [337, 55] width 33 height 6
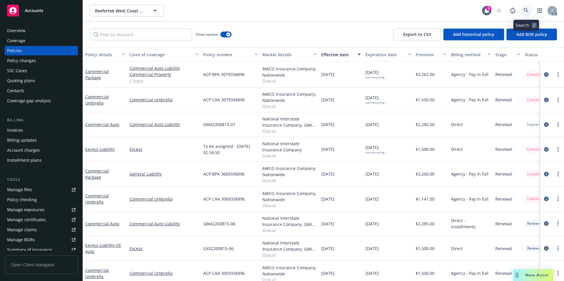
click at [527, 11] on icon at bounding box center [525, 10] width 5 height 5
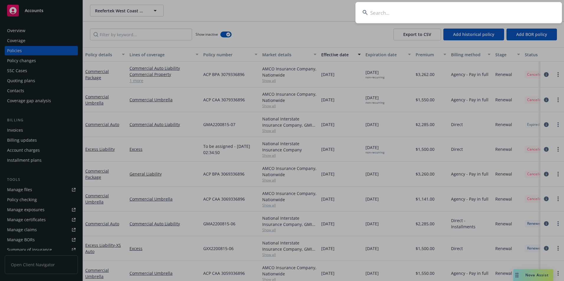
click at [502, 9] on input at bounding box center [458, 12] width 206 height 21
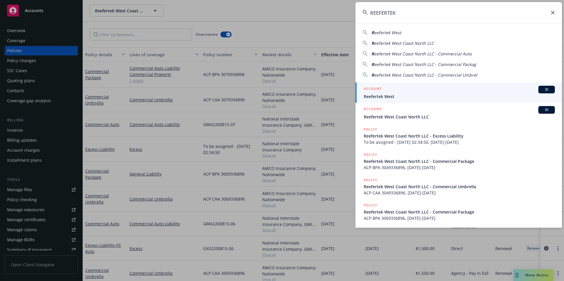
type input "REEFERTEK"
click at [425, 97] on span "Reefertek West" at bounding box center [459, 96] width 191 height 6
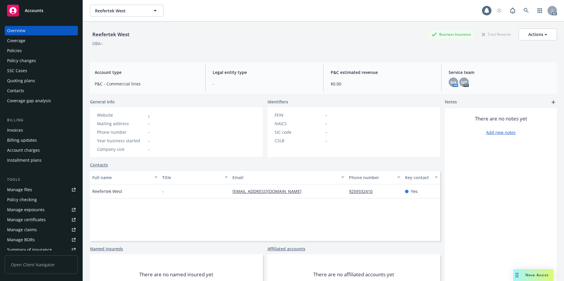
click at [34, 55] on div "Policies" at bounding box center [41, 50] width 68 height 9
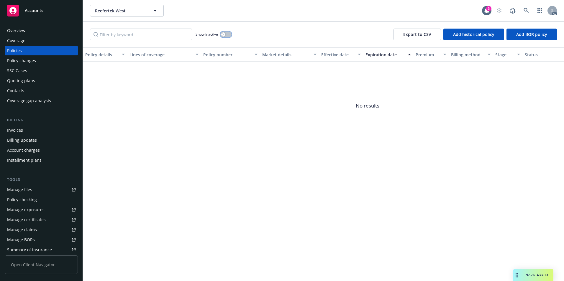
click at [226, 37] on button "button" at bounding box center [225, 35] width 11 height 6
click at [278, 53] on div "Market details" at bounding box center [286, 55] width 48 height 6
click at [526, 9] on icon at bounding box center [525, 10] width 5 height 5
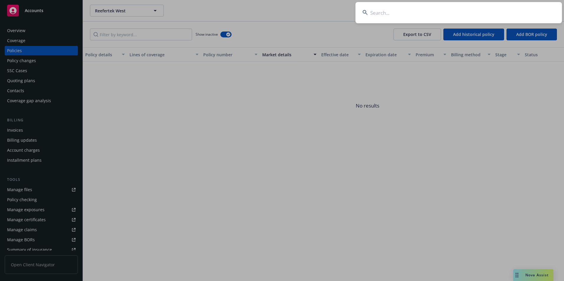
click at [475, 11] on input at bounding box center [458, 12] width 206 height 21
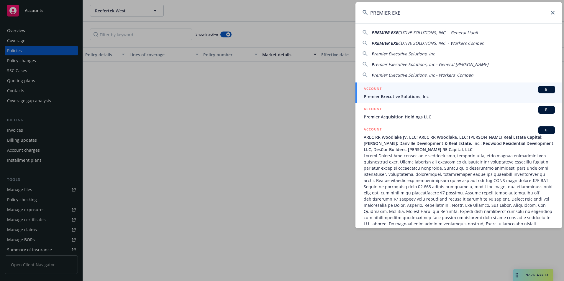
type input "PREMIER EXE"
click at [421, 94] on span "Premier Executive Solutions, Inc" at bounding box center [459, 96] width 191 height 6
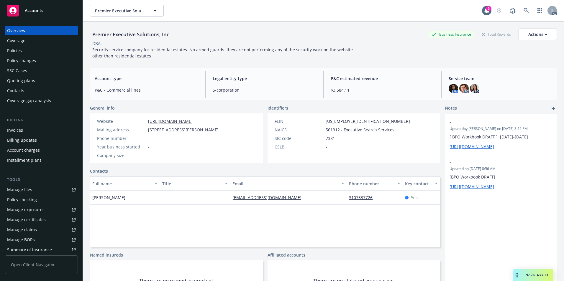
click at [42, 51] on div "Policies" at bounding box center [41, 50] width 68 height 9
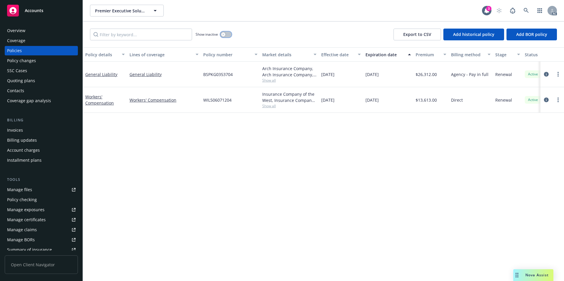
drag, startPoint x: 230, startPoint y: 36, endPoint x: 240, endPoint y: 37, distance: 10.2
click at [230, 36] on button "button" at bounding box center [225, 35] width 11 height 6
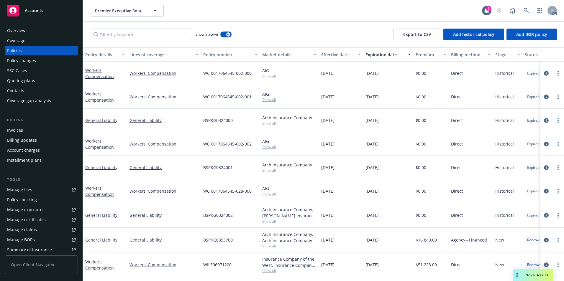
click at [339, 55] on div "Effective date" at bounding box center [337, 55] width 33 height 6
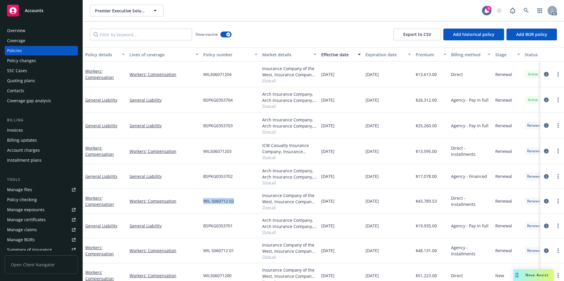
drag, startPoint x: 203, startPoint y: 206, endPoint x: 234, endPoint y: 207, distance: 31.6
click at [234, 207] on div "WIL 5060712 02" at bounding box center [230, 201] width 59 height 25
copy span "WIL 5060712 02"
click at [525, 9] on icon at bounding box center [525, 10] width 5 height 5
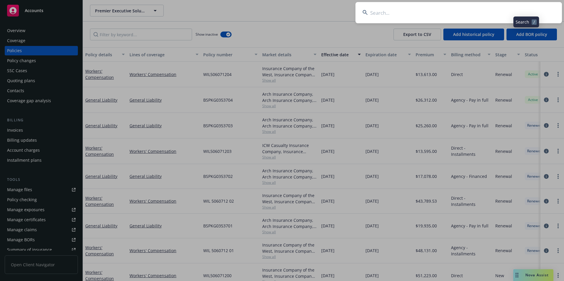
click at [475, 5] on input at bounding box center [458, 12] width 206 height 21
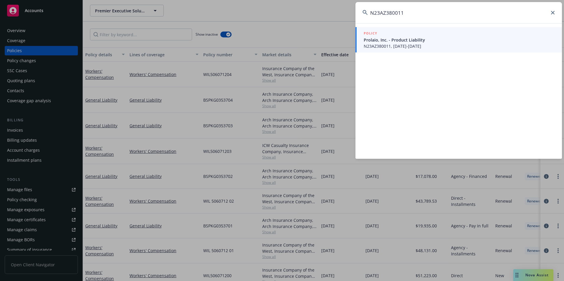
type input "N23AZ380011"
click at [447, 41] on span "Prolaio, Inc. - Product Liability" at bounding box center [459, 40] width 191 height 6
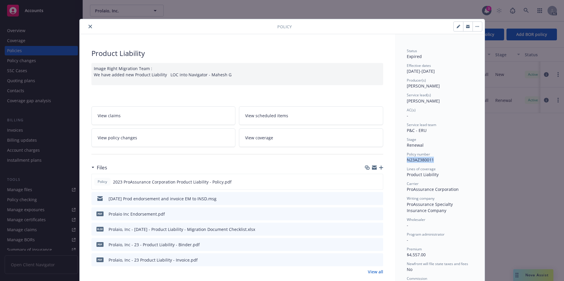
drag, startPoint x: 427, startPoint y: 162, endPoint x: 404, endPoint y: 165, distance: 23.2
copy span "N23AZ380011"
click at [87, 28] on button "close" at bounding box center [90, 26] width 7 height 7
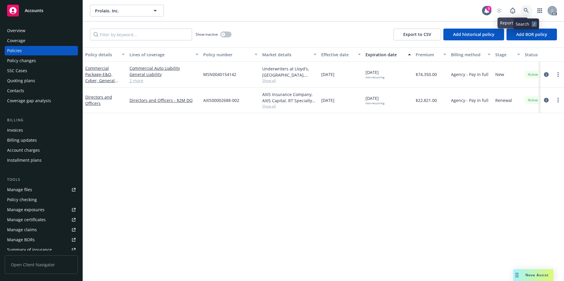
click at [528, 7] on link at bounding box center [526, 11] width 12 height 12
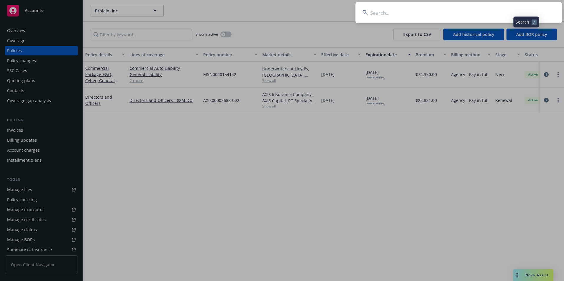
click at [483, 6] on input at bounding box center [458, 12] width 206 height 21
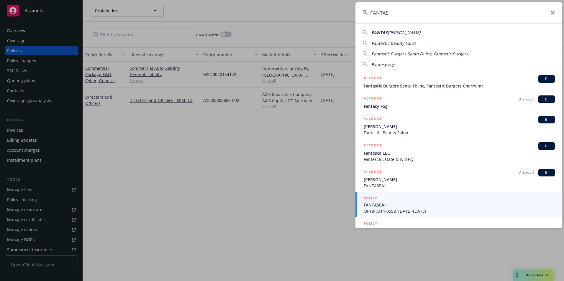
click at [394, 31] on span "[PERSON_NAME]" at bounding box center [404, 33] width 33 height 6
type input "FANTASEA II"
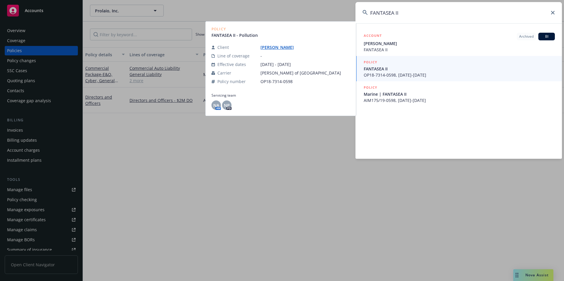
click at [385, 70] on span "FANTASEA II" at bounding box center [459, 69] width 191 height 6
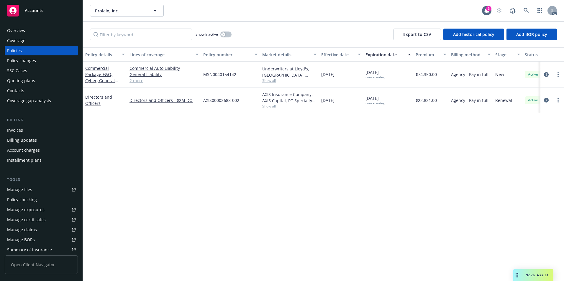
click at [44, 51] on div "Policies" at bounding box center [41, 50] width 68 height 9
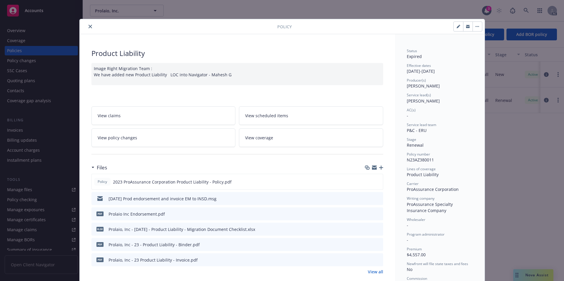
scroll to position [18, 0]
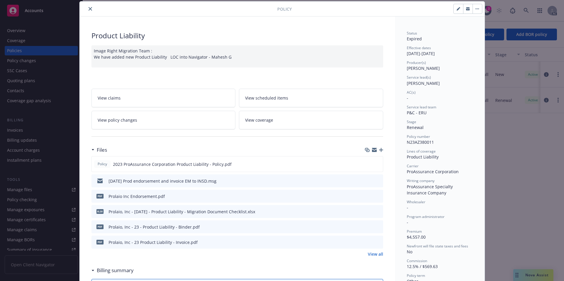
click at [90, 9] on button "close" at bounding box center [90, 8] width 7 height 7
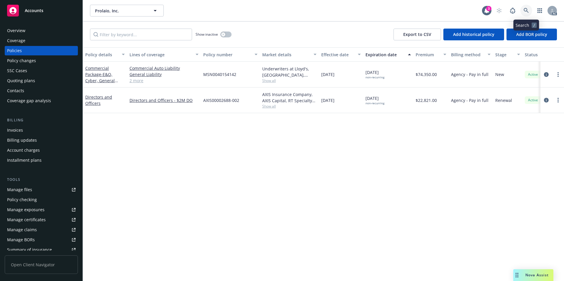
click at [522, 8] on link at bounding box center [526, 11] width 12 height 12
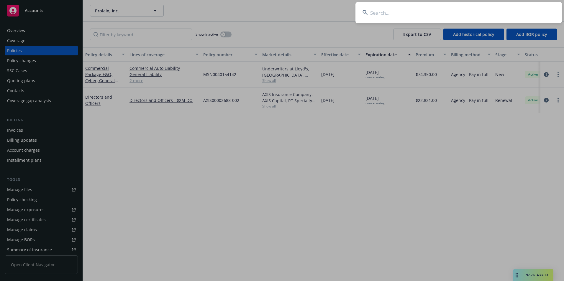
click at [494, 6] on input at bounding box center [458, 12] width 206 height 21
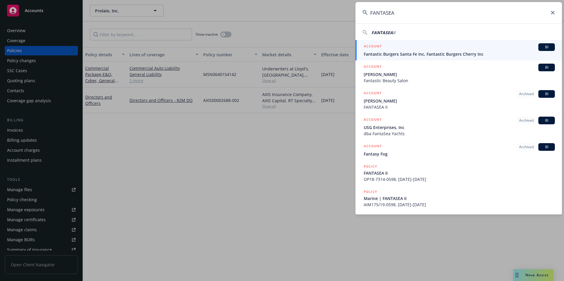
click at [381, 33] on span "FANTASEA" at bounding box center [382, 33] width 22 height 6
type input "FANTASEA II"
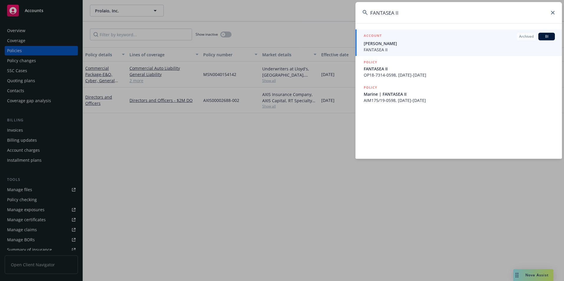
click at [398, 40] on div "ACCOUNT Archived BI" at bounding box center [459, 37] width 191 height 8
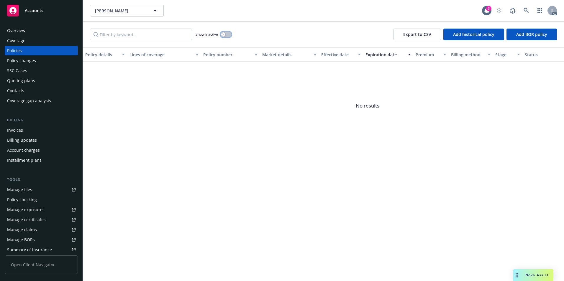
click at [225, 35] on div "button" at bounding box center [223, 34] width 4 height 4
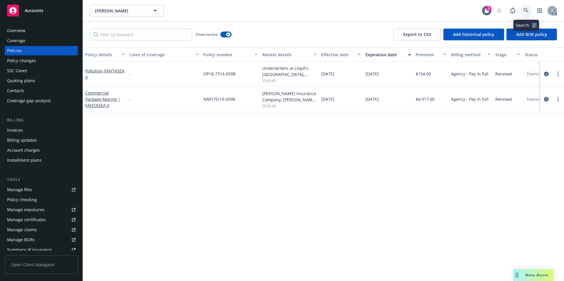
click at [529, 9] on link at bounding box center [526, 11] width 12 height 12
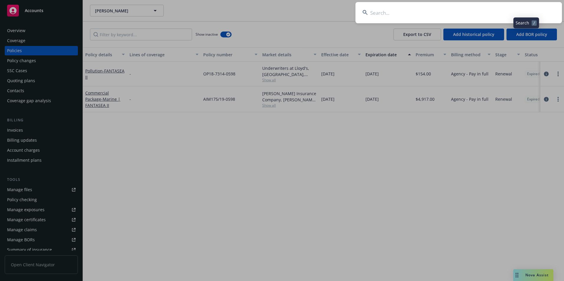
click at [499, 12] on input at bounding box center [458, 12] width 206 height 21
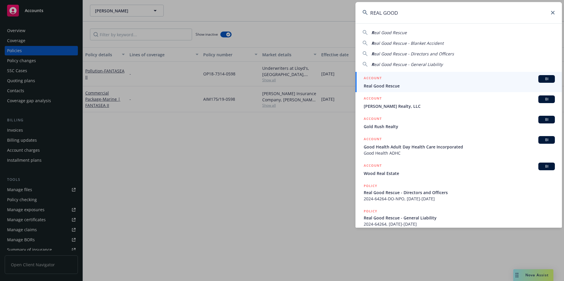
click at [437, 31] on div "R eal Good Rescue" at bounding box center [458, 32] width 192 height 6
type input "Real Good Rescue"
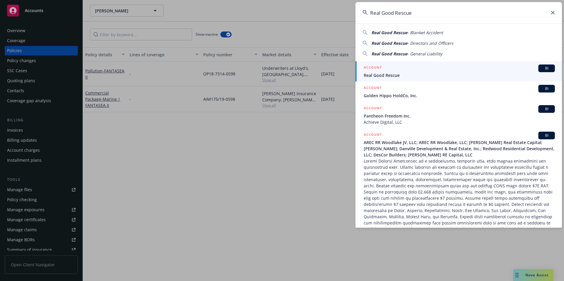
click at [390, 74] on span "Real Good Rescue" at bounding box center [459, 75] width 191 height 6
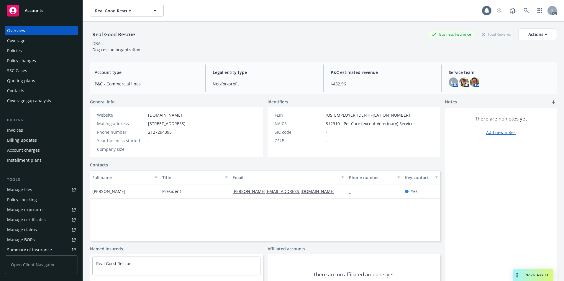
click at [33, 50] on div "Policies" at bounding box center [41, 50] width 68 height 9
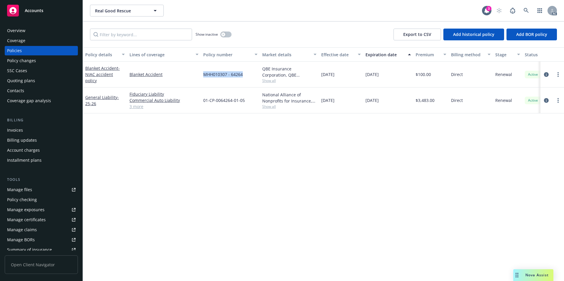
drag, startPoint x: 204, startPoint y: 75, endPoint x: 243, endPoint y: 78, distance: 39.3
click at [243, 78] on div "MHH010307 - 64264" at bounding box center [230, 75] width 59 height 26
copy span "MHH010307 - 64264"
click at [104, 70] on link "Blanket Accident - NIAC accident policy" at bounding box center [102, 74] width 35 height 18
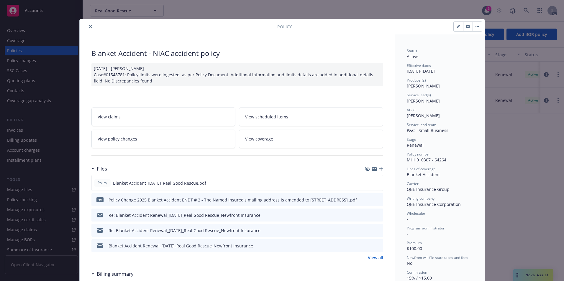
click at [88, 26] on icon "close" at bounding box center [90, 27] width 4 height 4
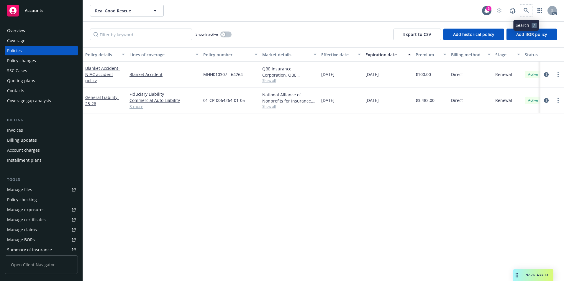
drag, startPoint x: 531, startPoint y: 5, endPoint x: 521, endPoint y: 11, distance: 11.6
click at [530, 5] on span at bounding box center [526, 11] width 12 height 12
click at [527, 10] on icon at bounding box center [525, 10] width 5 height 5
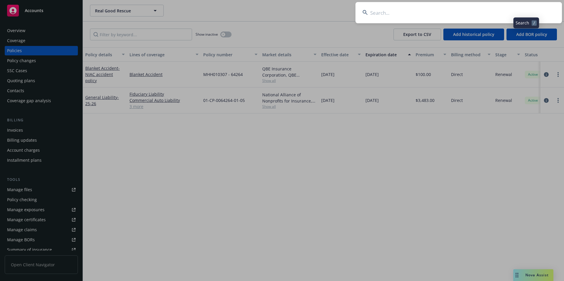
click at [492, 9] on input at bounding box center [458, 12] width 206 height 21
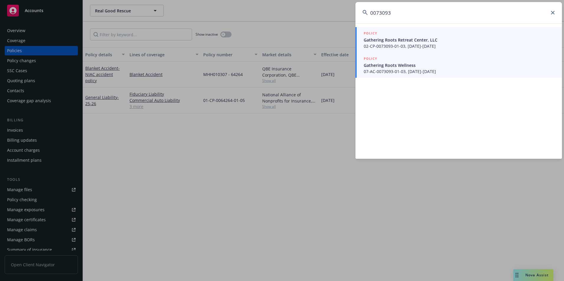
type input "0073093"
click at [407, 71] on span "07-AC-0073093-01-03, [DATE]-[DATE]" at bounding box center [459, 71] width 191 height 6
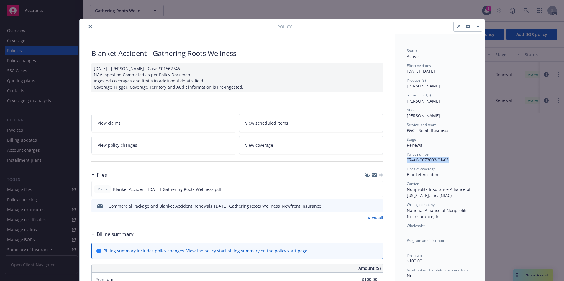
drag, startPoint x: 447, startPoint y: 161, endPoint x: 405, endPoint y: 164, distance: 42.3
click at [407, 164] on div "Status Active Effective dates [DATE] - [DATE] Producer(s) [PERSON_NAME] Service…" at bounding box center [440, 193] width 66 height 290
copy span "07-AC-0073093-01-03"
click at [88, 26] on icon "close" at bounding box center [90, 27] width 4 height 4
